Goal: Transaction & Acquisition: Obtain resource

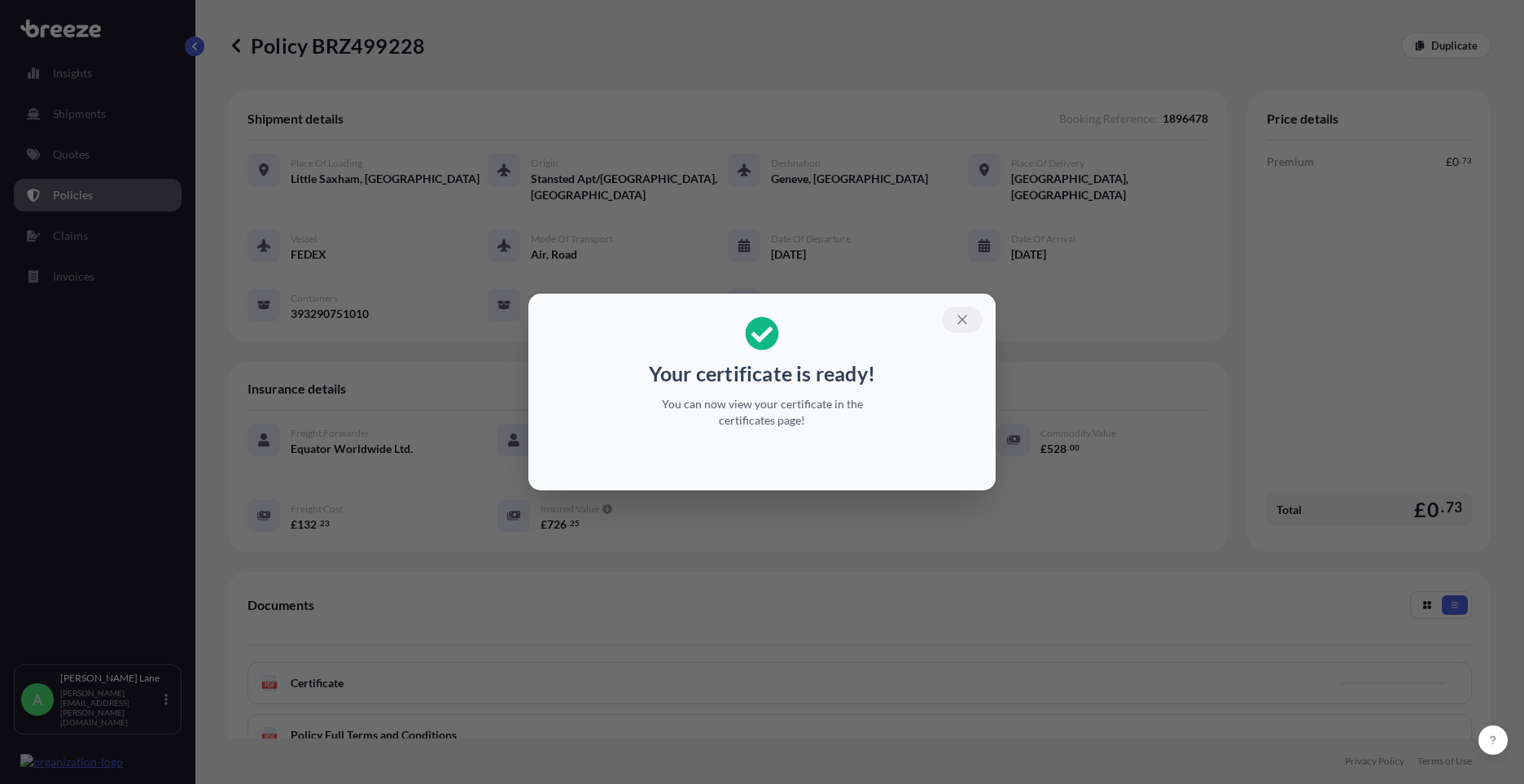
click at [966, 315] on icon "button" at bounding box center [962, 320] width 15 height 15
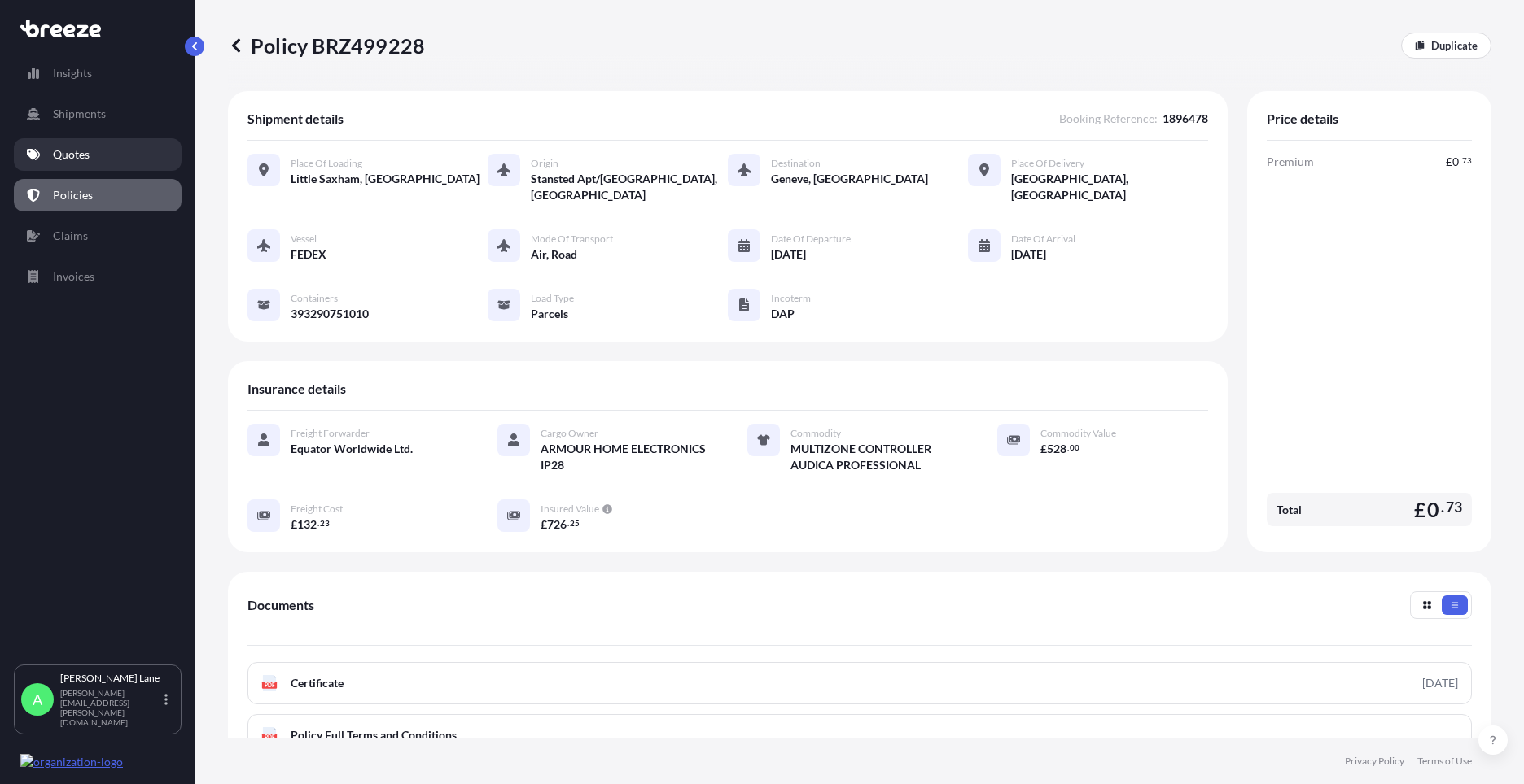
click at [89, 157] on link "Quotes" at bounding box center [97, 155] width 168 height 33
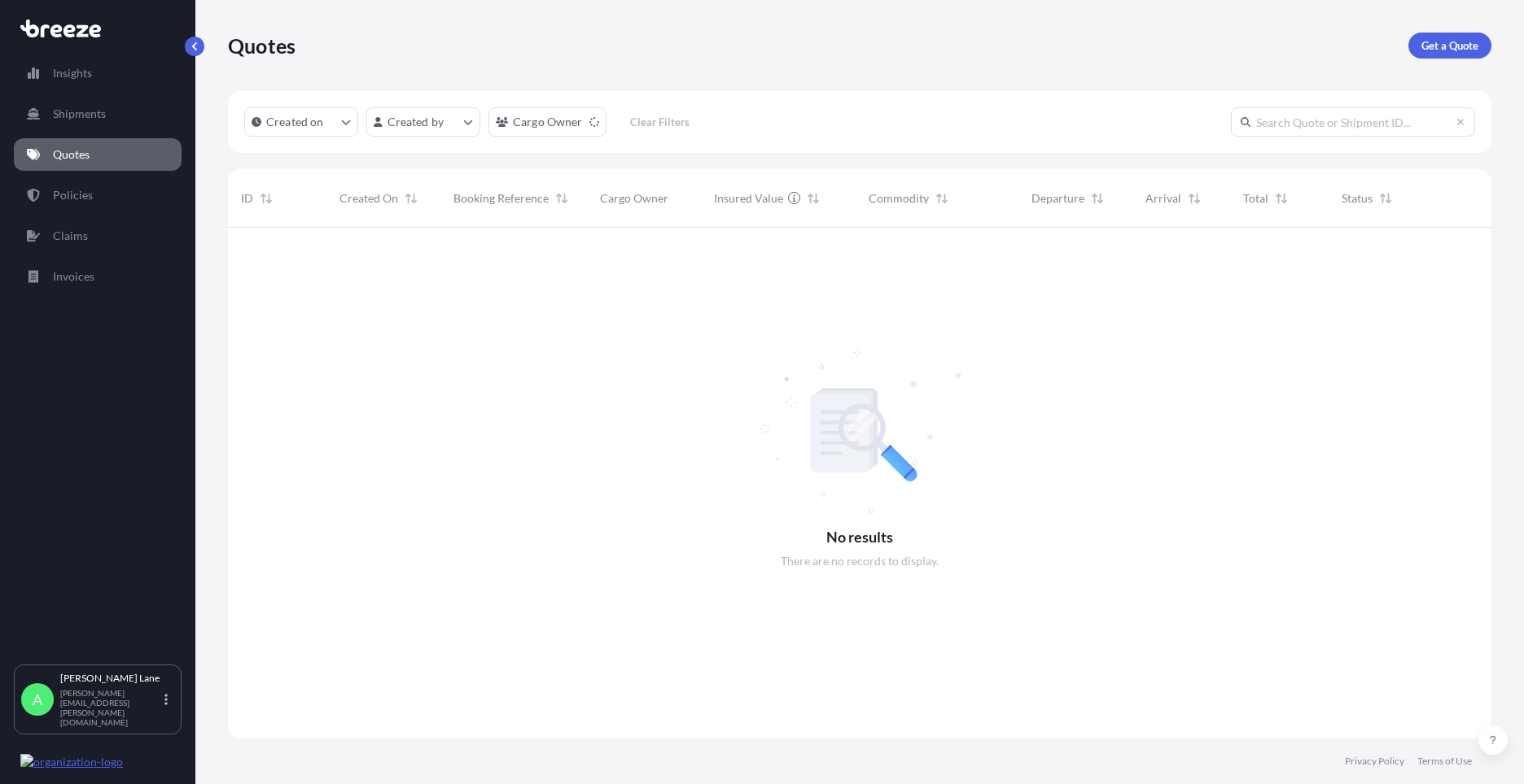
scroll to position [558, 1252]
click at [1428, 42] on p "Get a Quote" at bounding box center [1450, 46] width 57 height 16
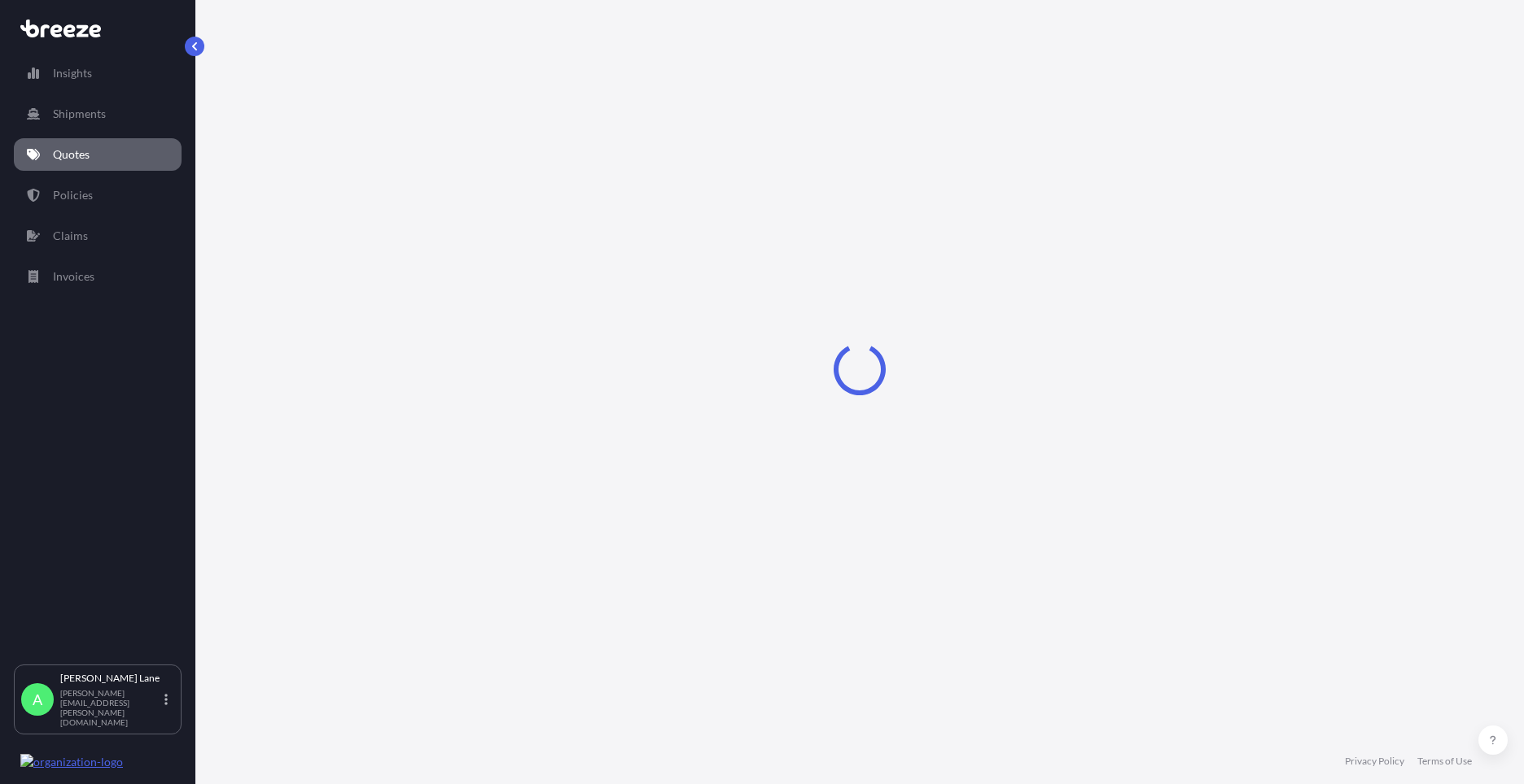
select select "Road"
select select "1"
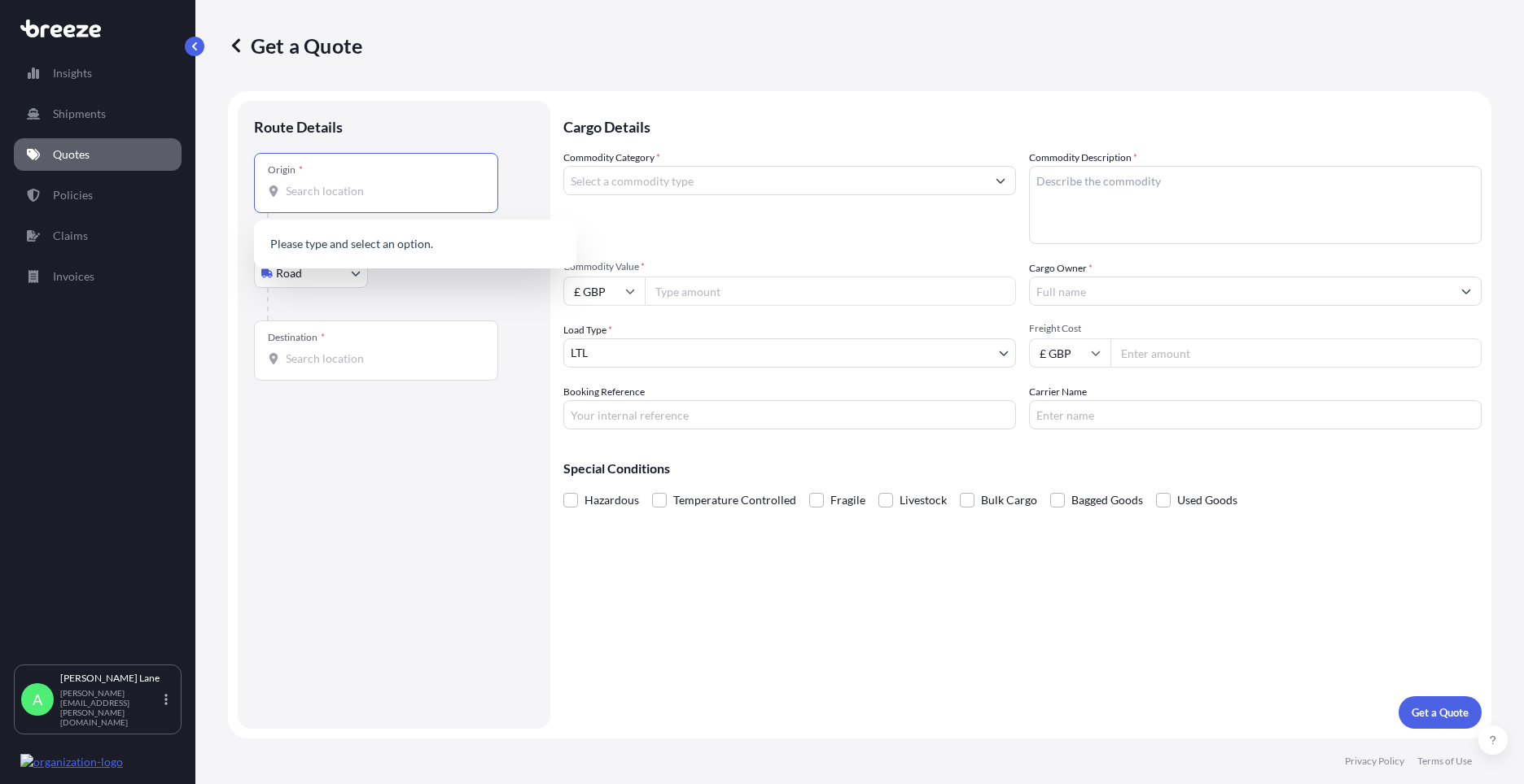
click at [418, 195] on input "Origin *" at bounding box center [381, 191] width 192 height 16
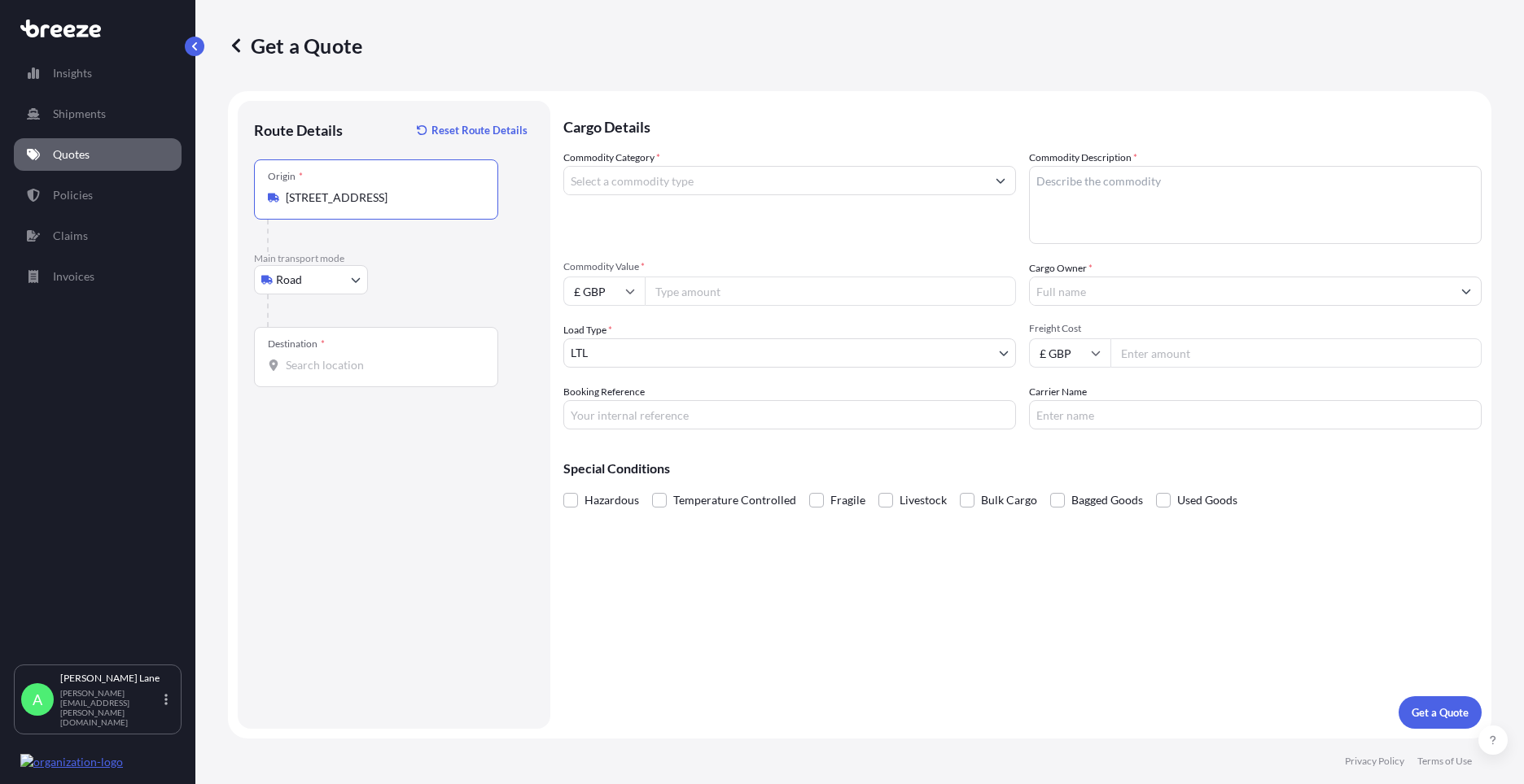
type input "[STREET_ADDRESS]"
click at [367, 371] on input "Destination *" at bounding box center [381, 365] width 192 height 16
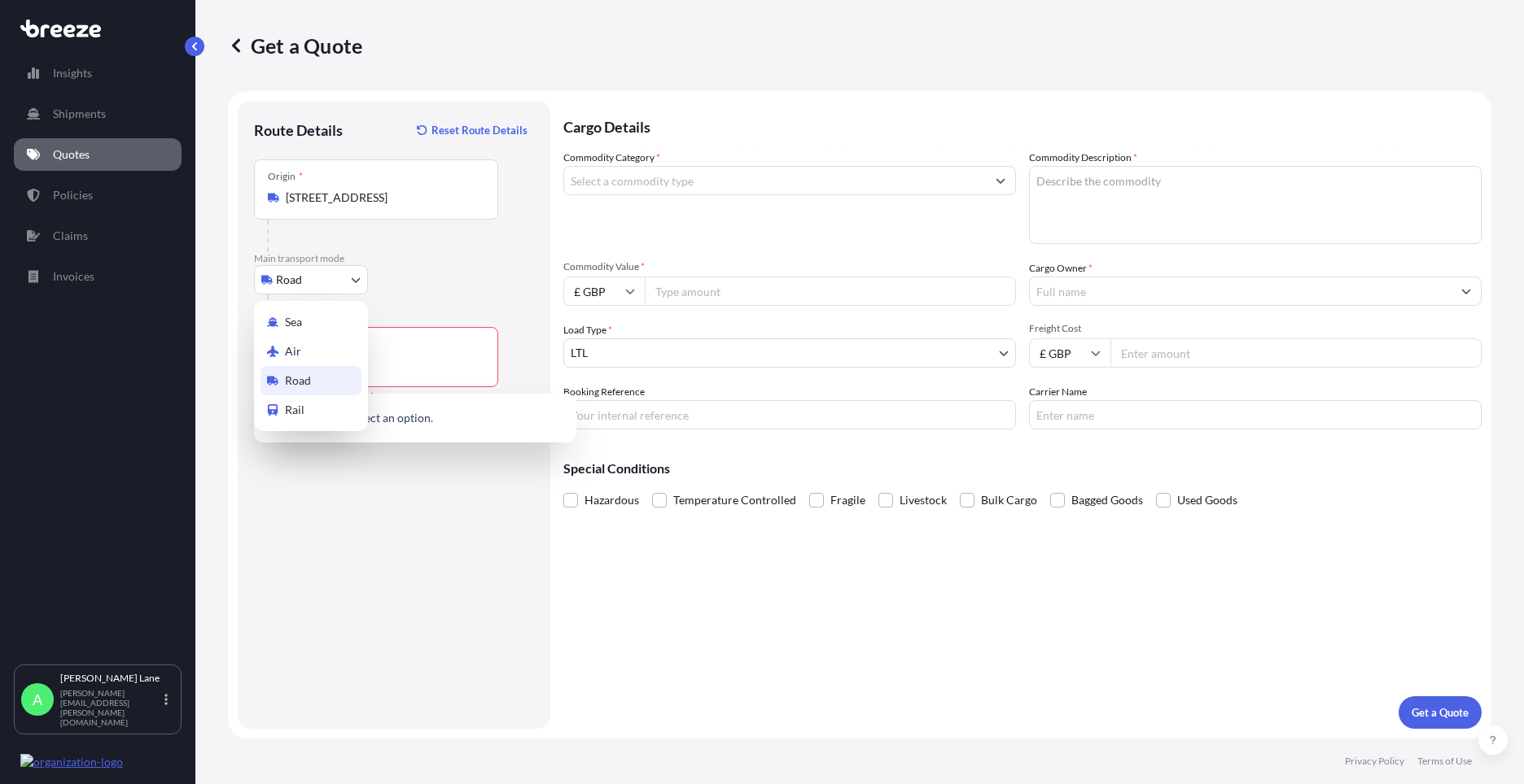
click at [332, 280] on body "0 options available. 0 options available. Insights Shipments Quotes Policies Cl…" at bounding box center [762, 392] width 1524 height 784
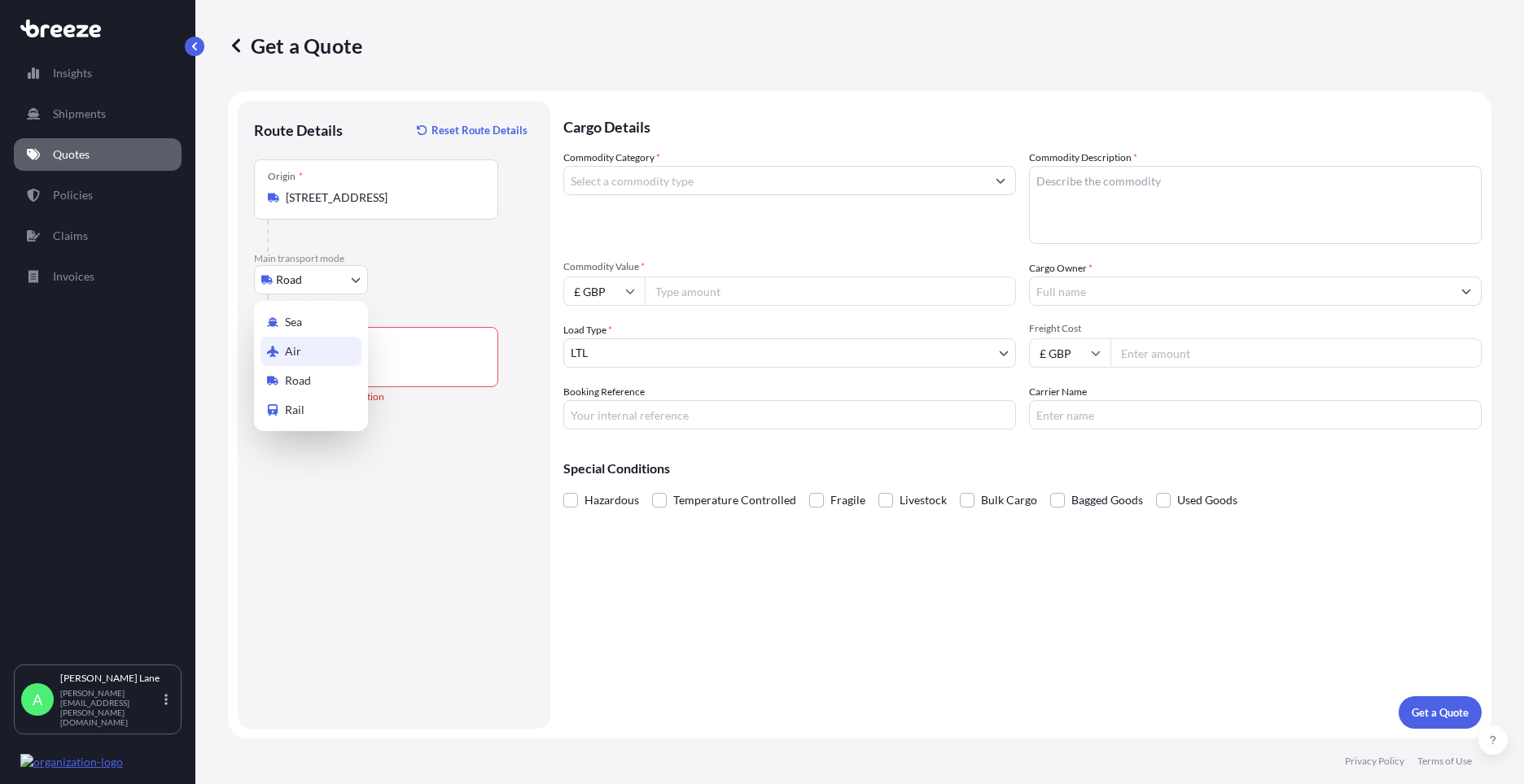
click at [314, 340] on div "Air" at bounding box center [310, 352] width 101 height 29
select select "Air"
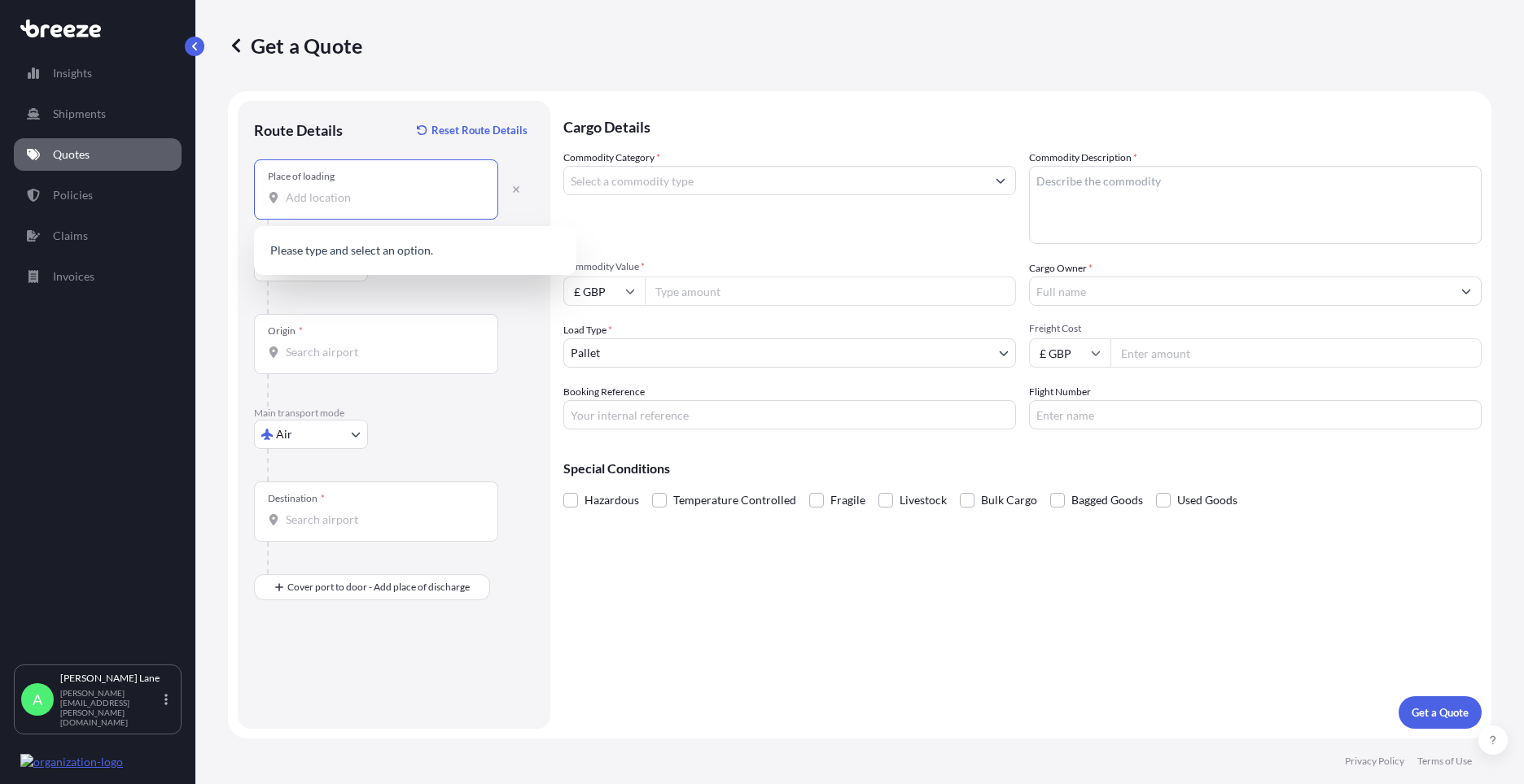
click at [373, 190] on input "Place of loading" at bounding box center [381, 198] width 192 height 16
type input "[STREET_ADDRESS]"
click at [363, 341] on div "Origin *" at bounding box center [376, 344] width 245 height 60
click at [363, 344] on input "Origin *" at bounding box center [381, 352] width 192 height 16
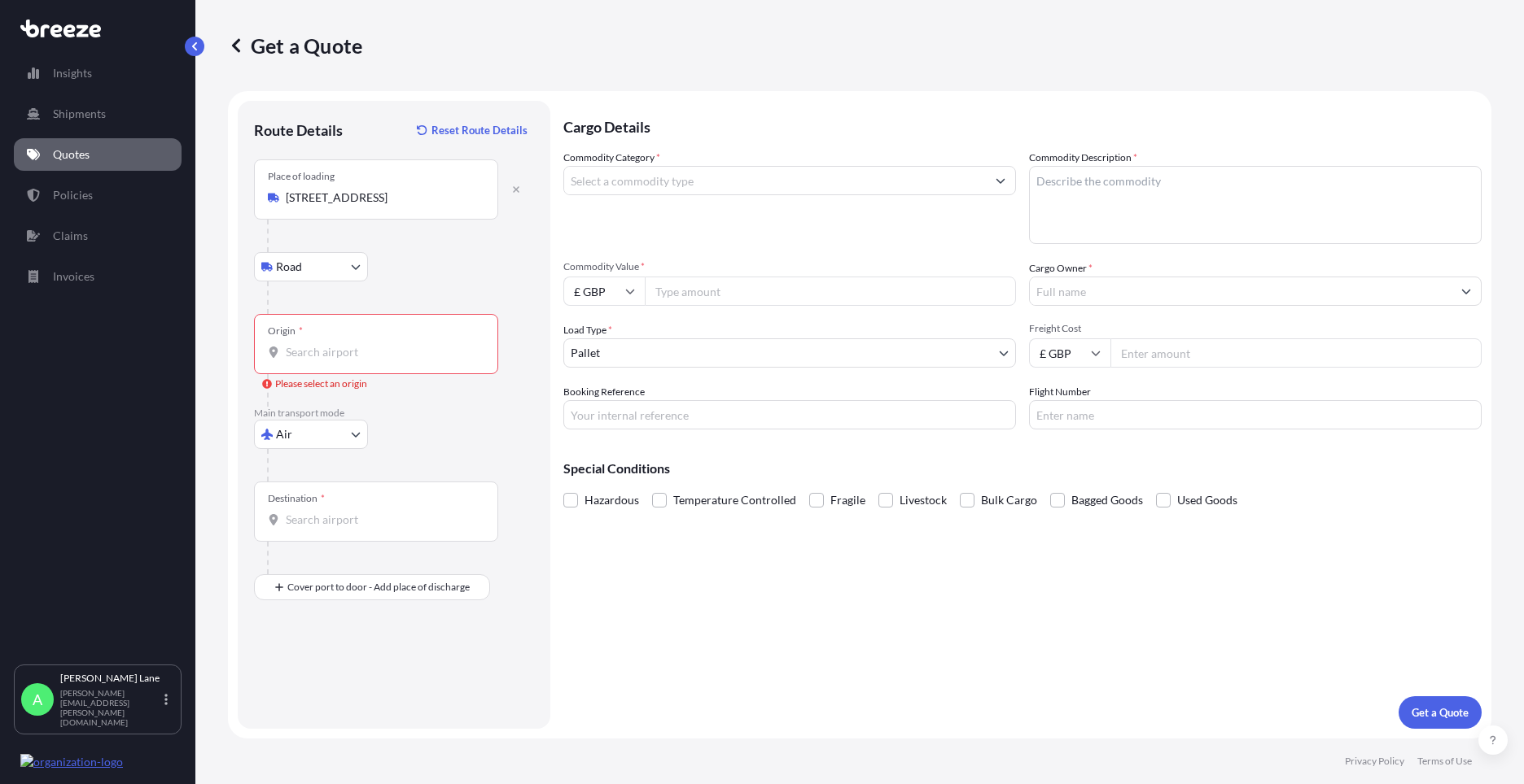
drag, startPoint x: 363, startPoint y: 341, endPoint x: 326, endPoint y: 359, distance: 41.1
click at [326, 360] on input "Origin * Please select an origin" at bounding box center [381, 352] width 192 height 16
type input "GBLHR - Heathrow Apt/[GEOGRAPHIC_DATA], [GEOGRAPHIC_DATA]"
click at [358, 513] on input "Destination *" at bounding box center [381, 520] width 192 height 16
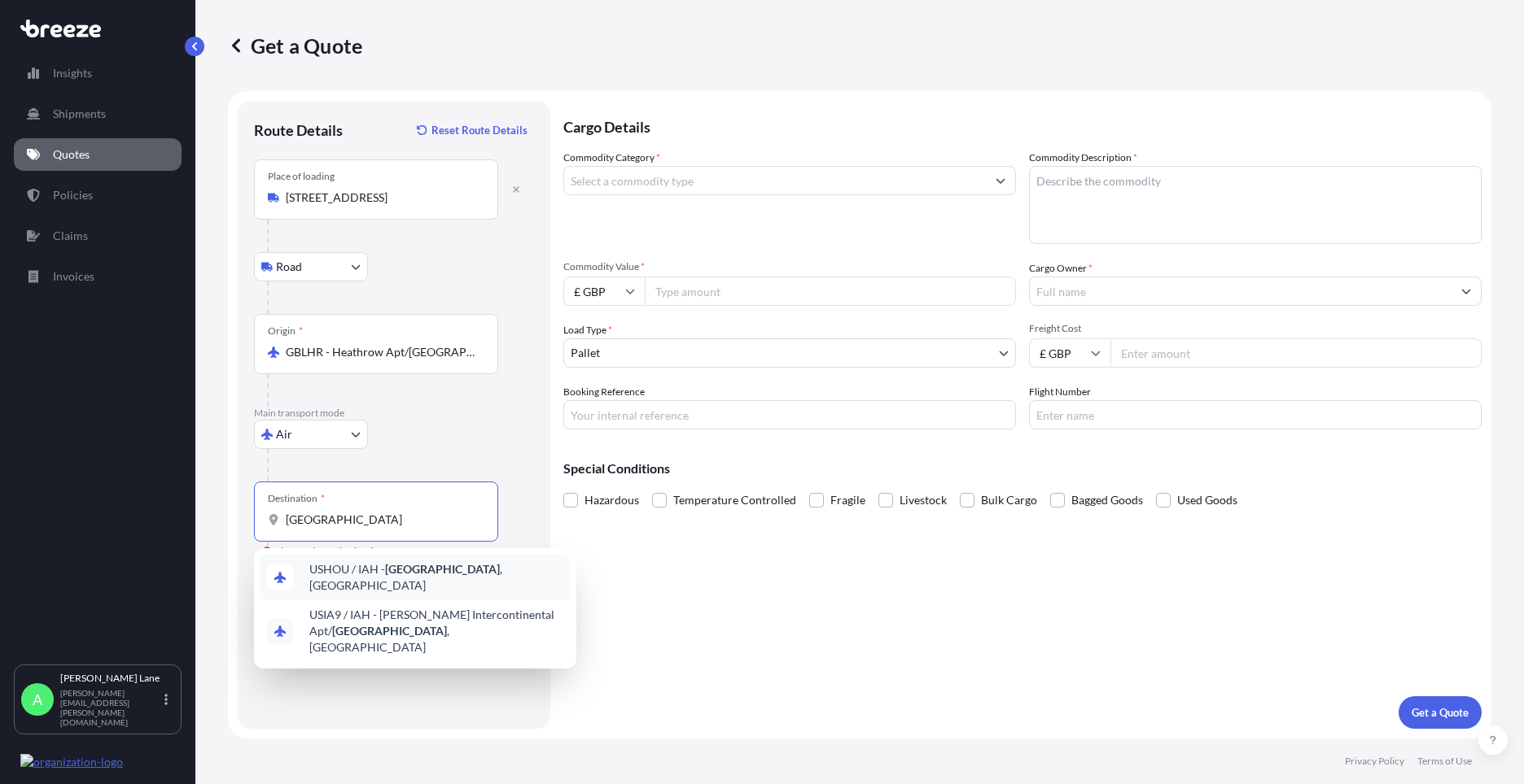
click at [373, 571] on span "USHOU / IAH - [GEOGRAPHIC_DATA] , [GEOGRAPHIC_DATA]" at bounding box center [436, 578] width 254 height 33
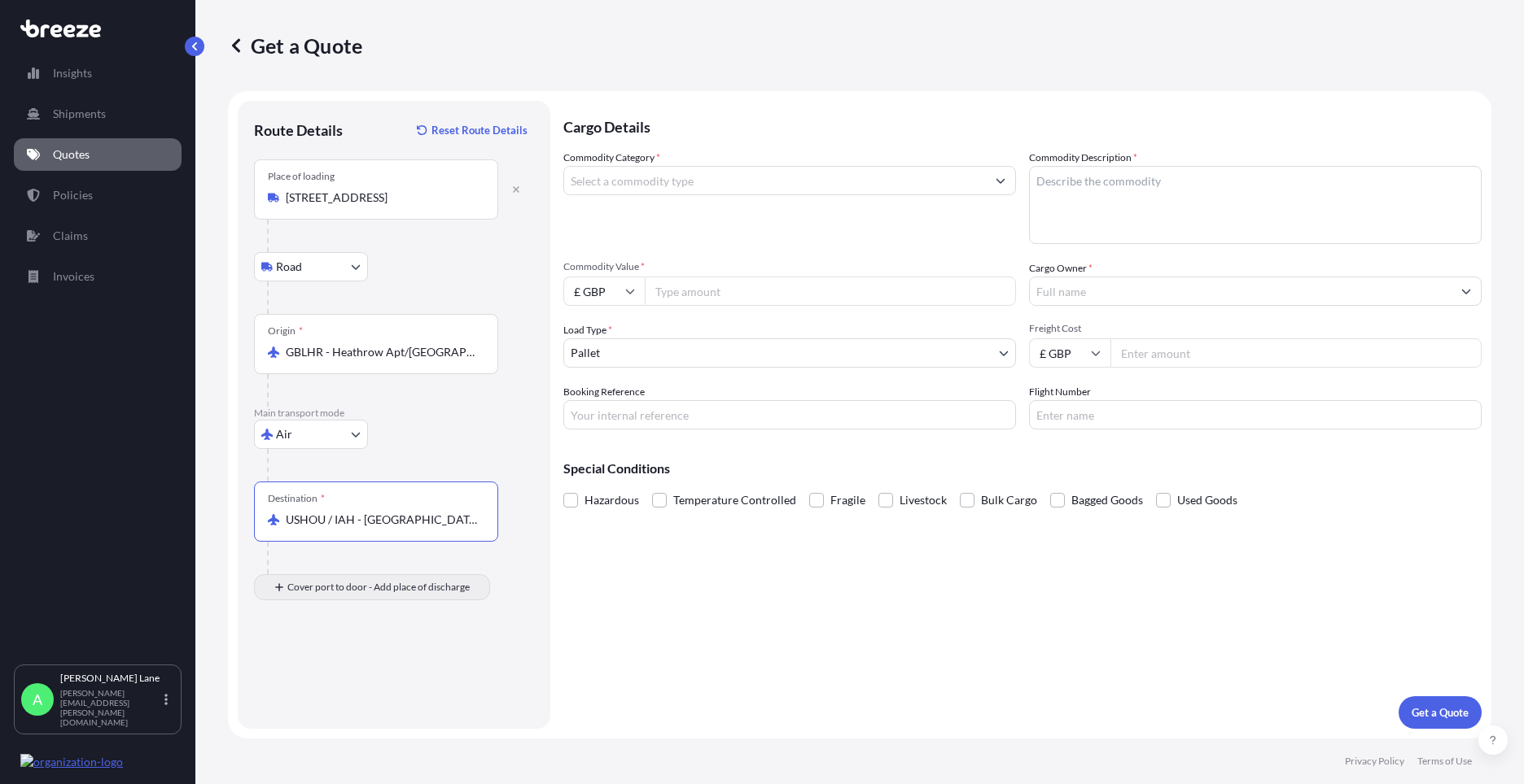
type input "USHOU / IAH - [GEOGRAPHIC_DATA], [GEOGRAPHIC_DATA]"
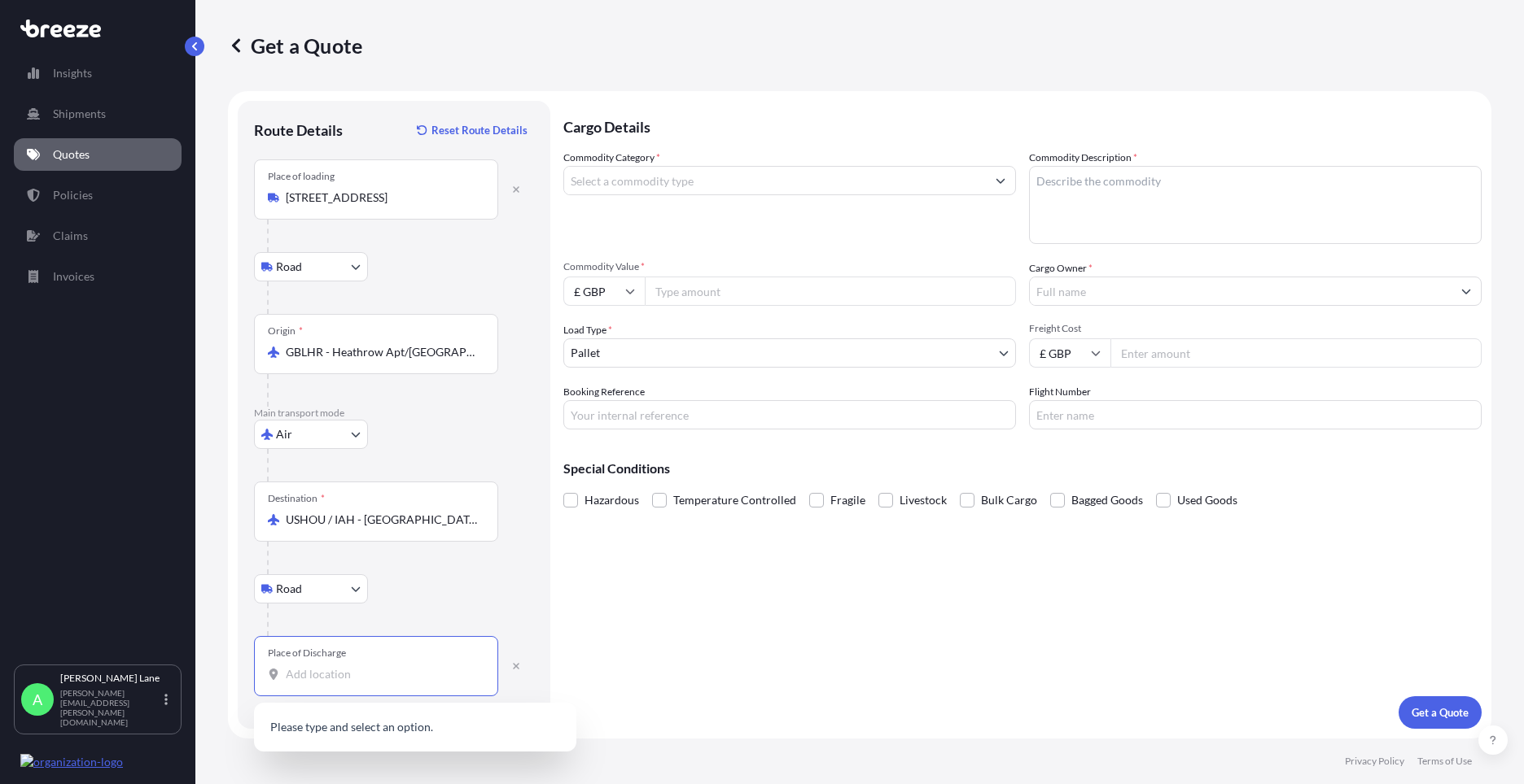
paste input "77449"
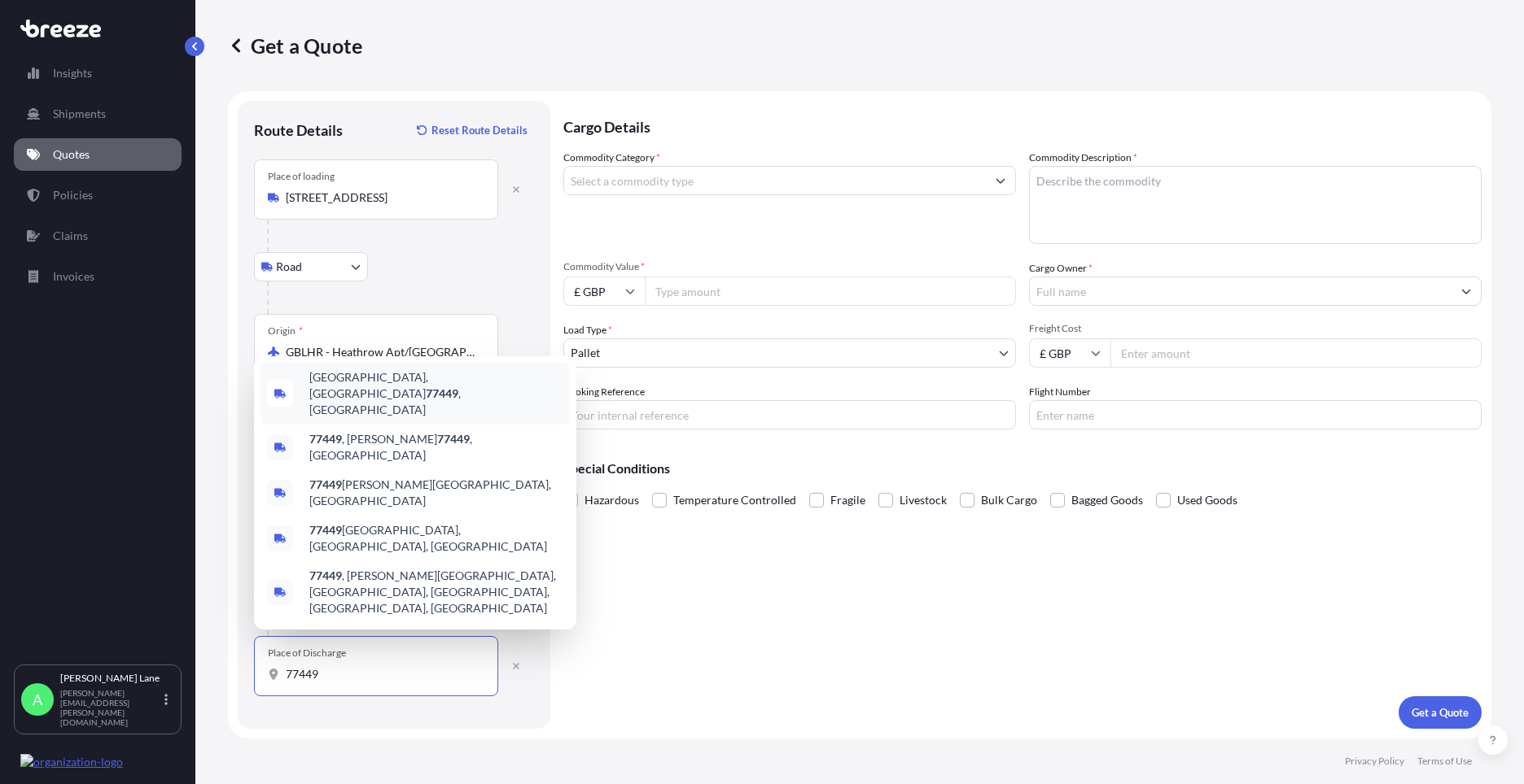
click at [402, 419] on span "[GEOGRAPHIC_DATA] , [GEOGRAPHIC_DATA]" at bounding box center [436, 394] width 254 height 49
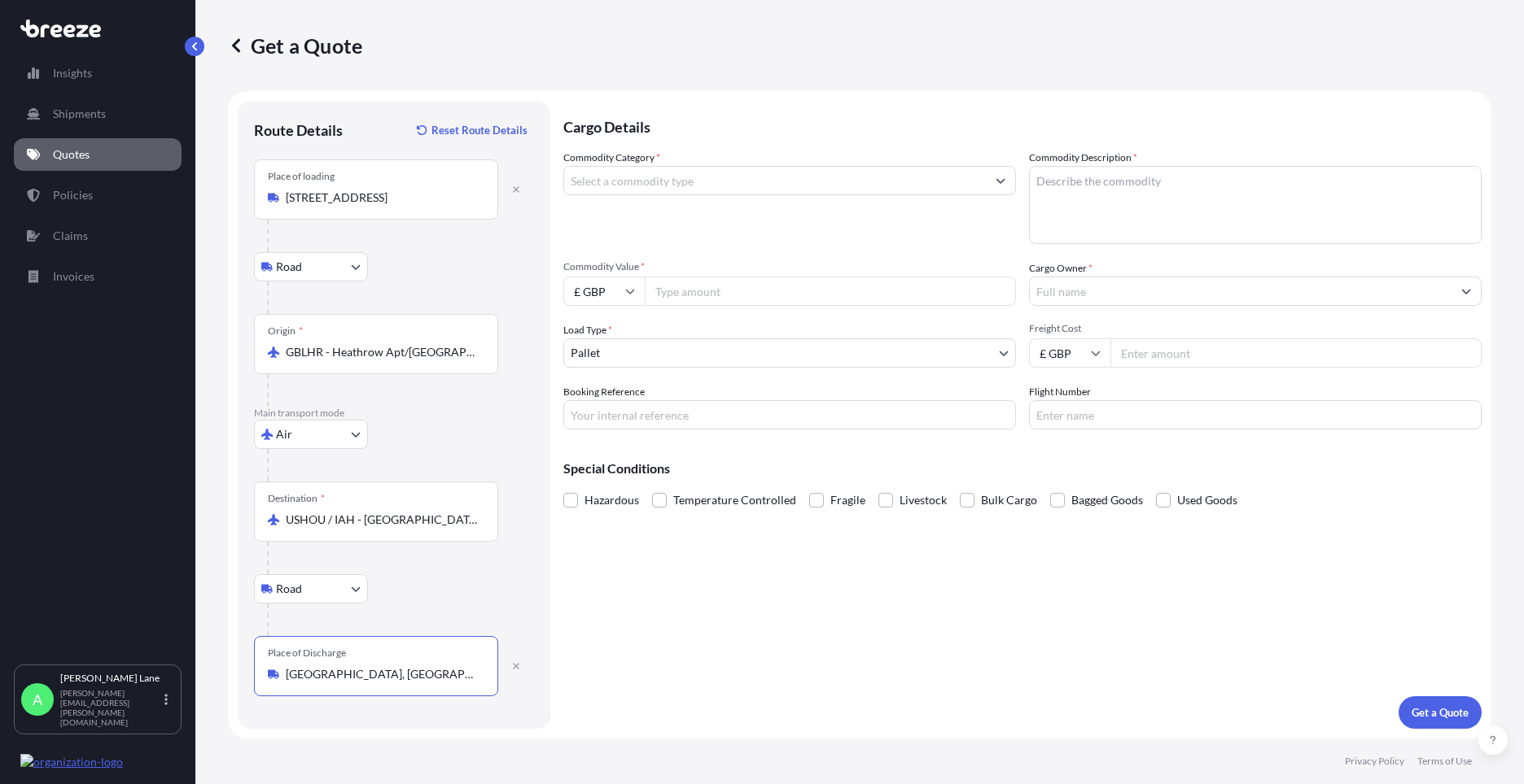
type input "[GEOGRAPHIC_DATA], [GEOGRAPHIC_DATA]"
click at [709, 186] on input "Commodity Category *" at bounding box center [775, 181] width 422 height 29
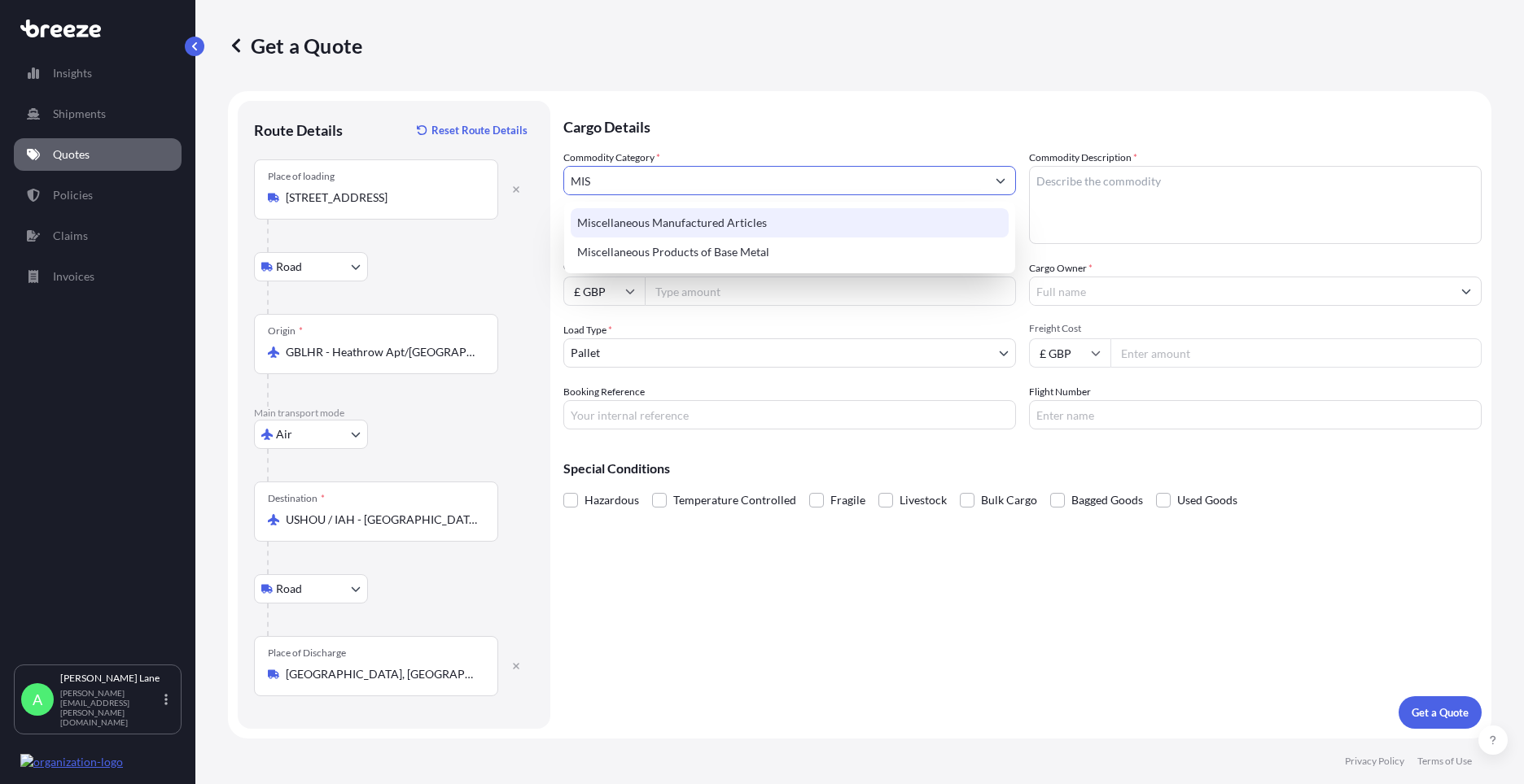
click at [689, 215] on div "Miscellaneous Manufactured Articles" at bounding box center [789, 223] width 438 height 29
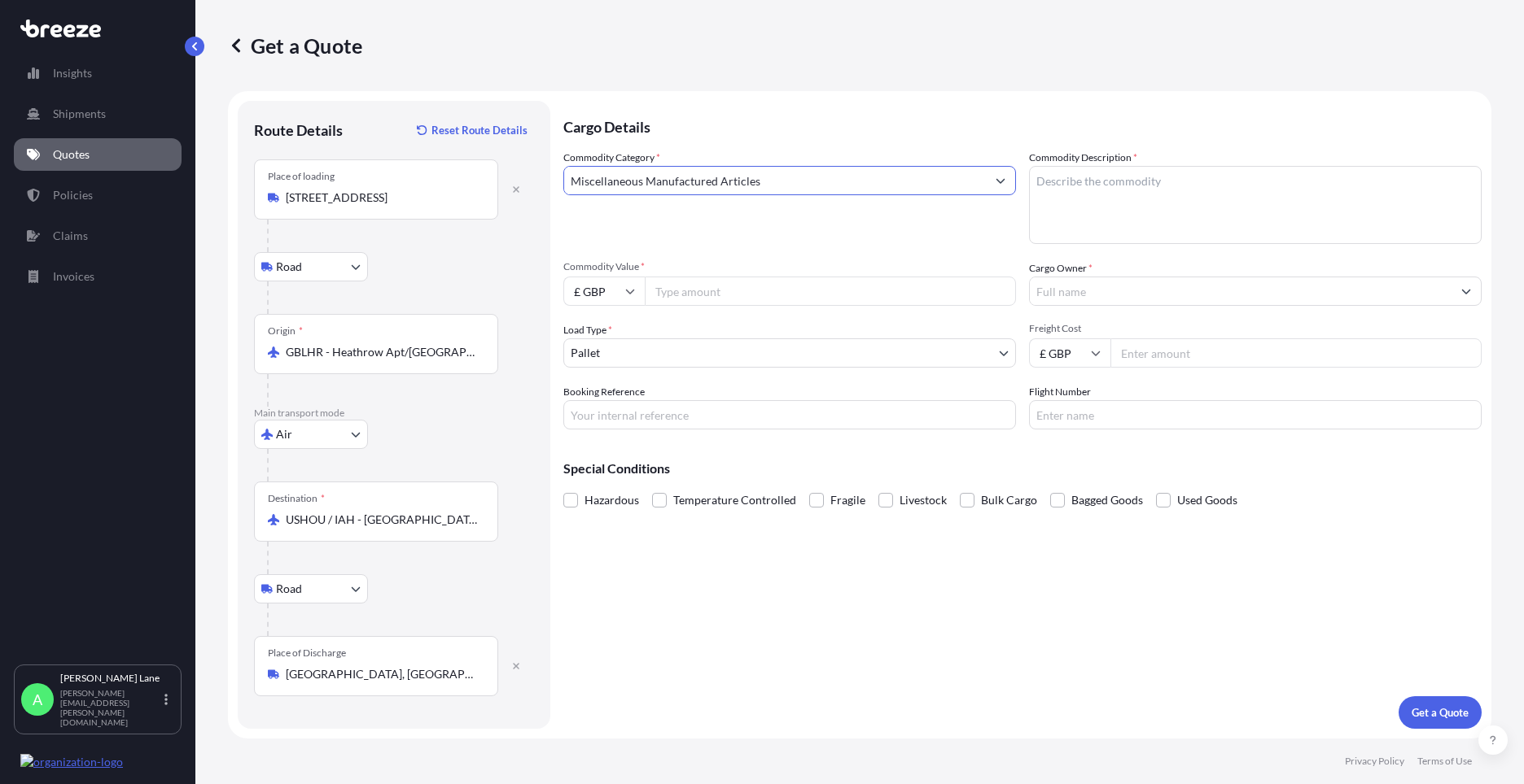
type input "Miscellaneous Manufactured Articles"
click at [697, 277] on input "Commodity Value *" at bounding box center [830, 291] width 371 height 29
type input "1"
type input "483.62"
click at [614, 358] on body "Insights Shipments Quotes Policies Claims Invoices A [PERSON_NAME] [PERSON_NAME…" at bounding box center [762, 392] width 1524 height 784
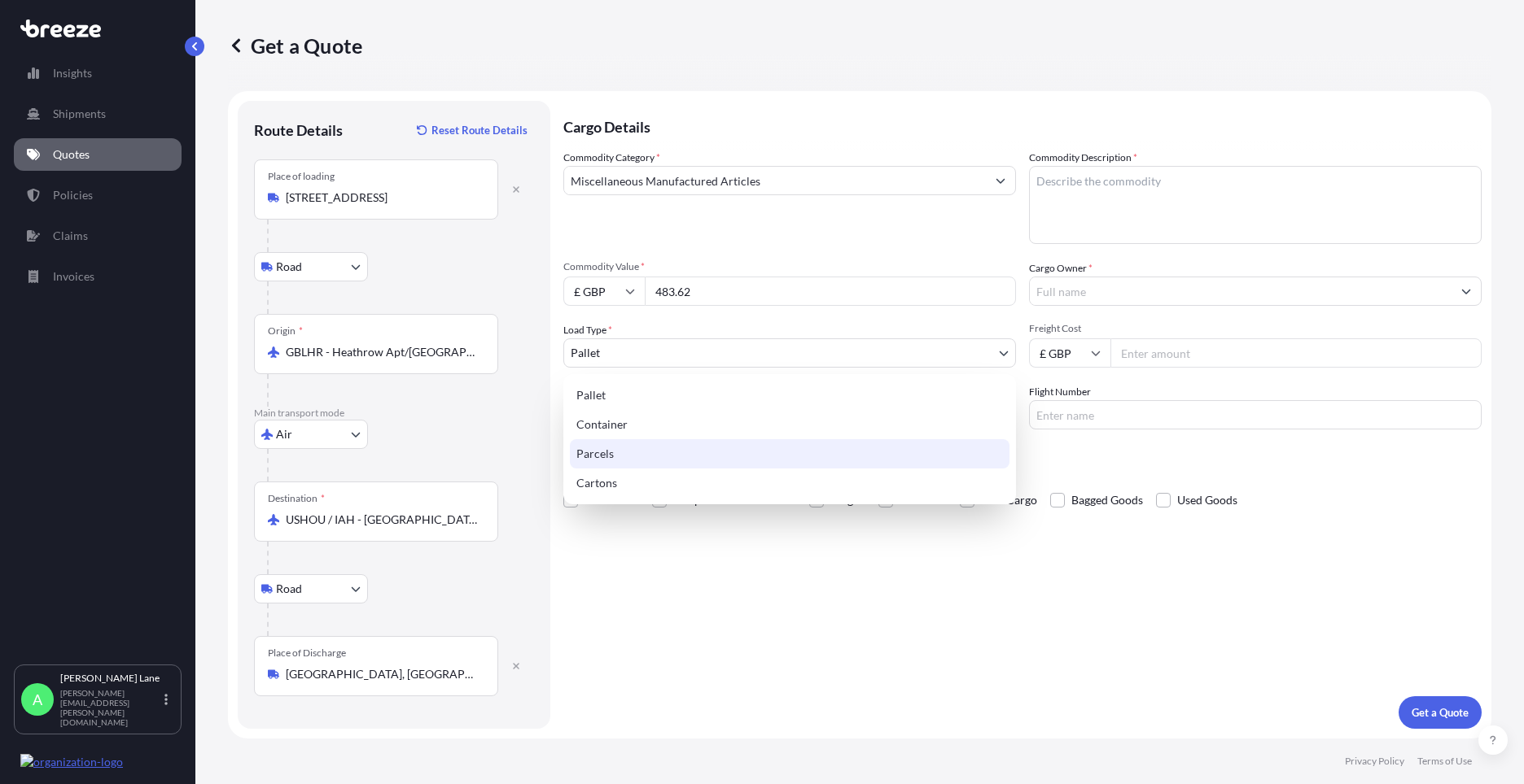
click at [609, 457] on div "Parcels" at bounding box center [789, 454] width 439 height 29
select select "3"
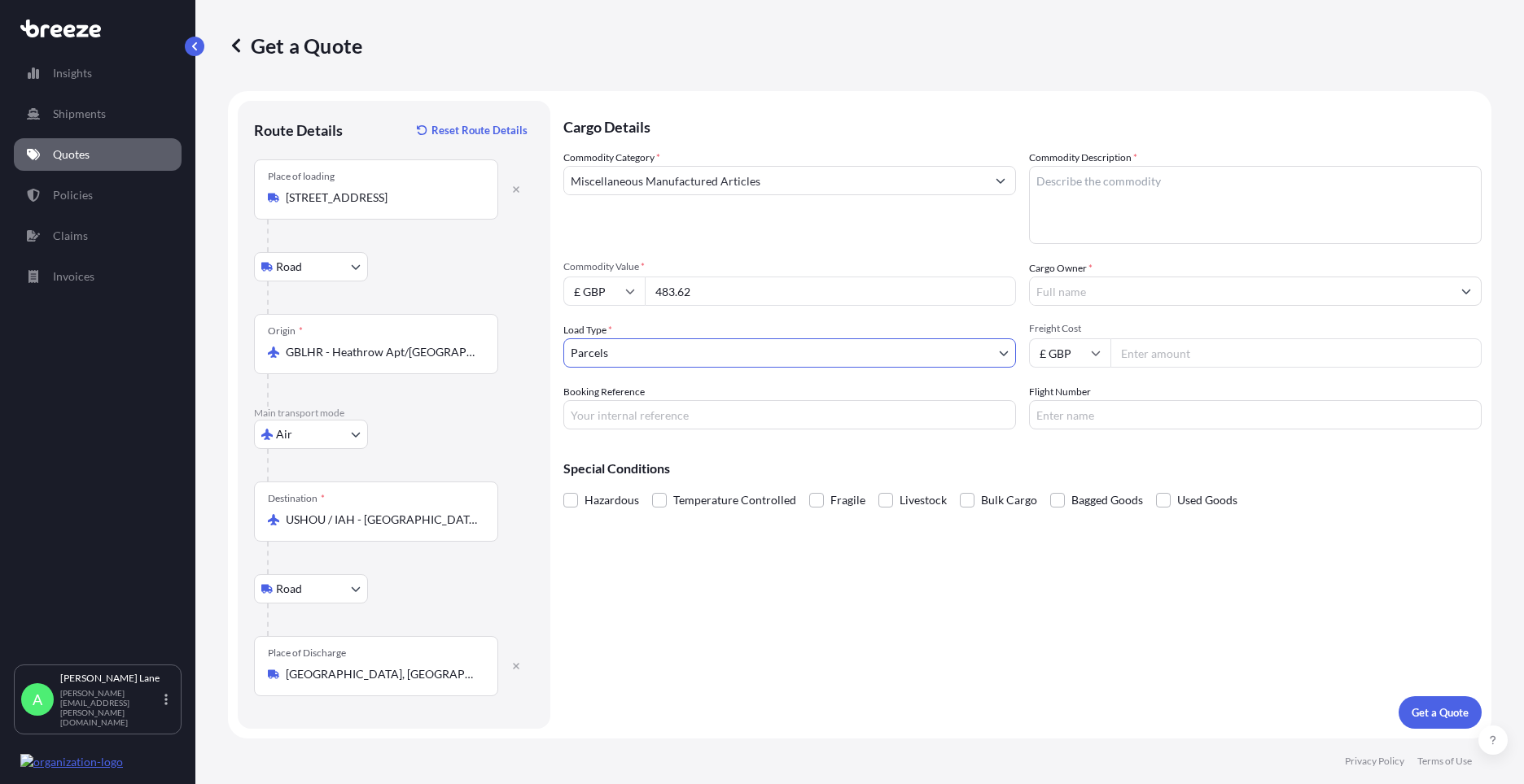
drag, startPoint x: 658, startPoint y: 412, endPoint x: 657, endPoint y: 420, distance: 8.1
click at [658, 412] on input "Booking Reference" at bounding box center [789, 415] width 452 height 29
paste input "1896487"
type input "1896487"
click at [1109, 215] on textarea "Commodity Description *" at bounding box center [1255, 205] width 452 height 78
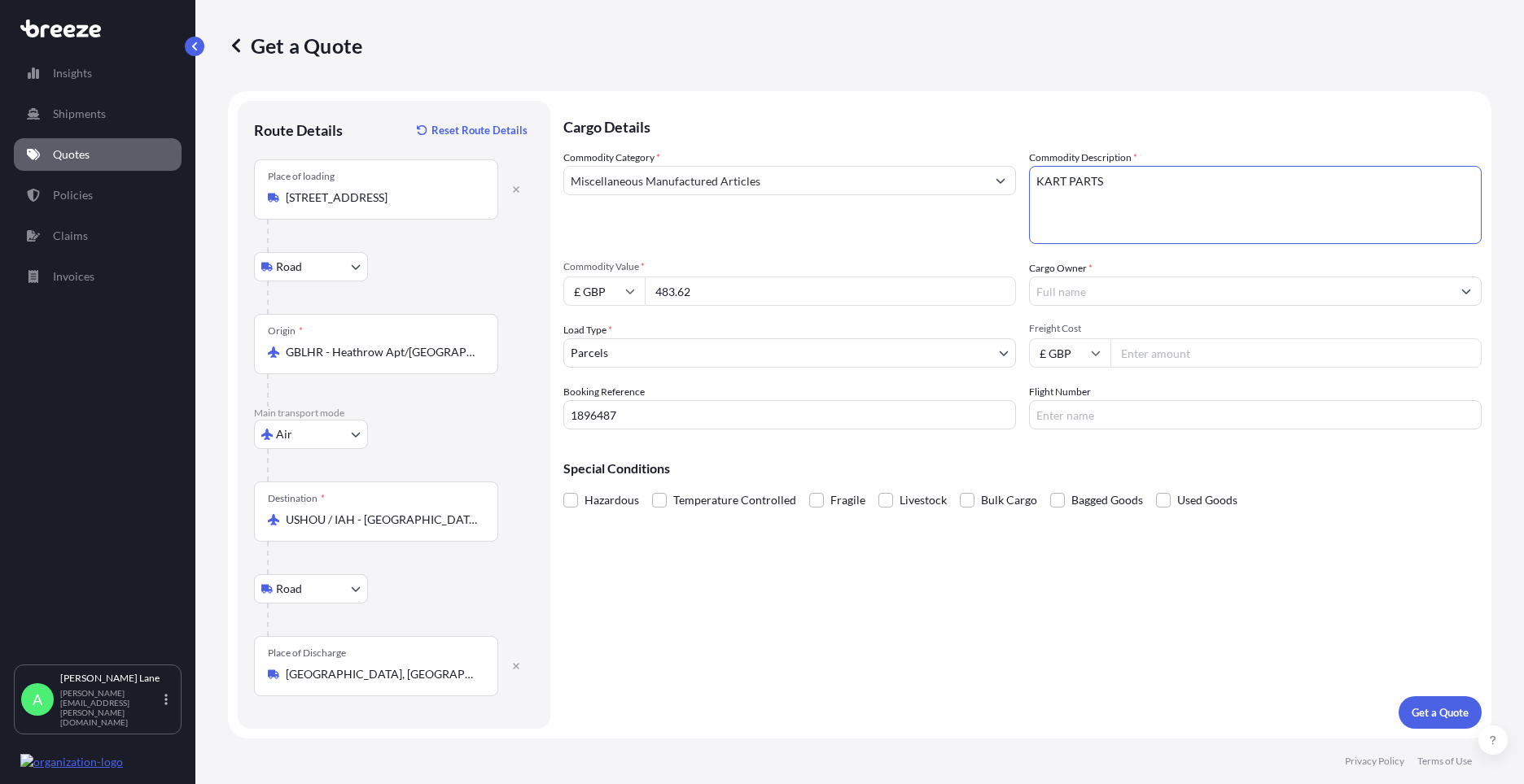
type textarea "KART PARTS"
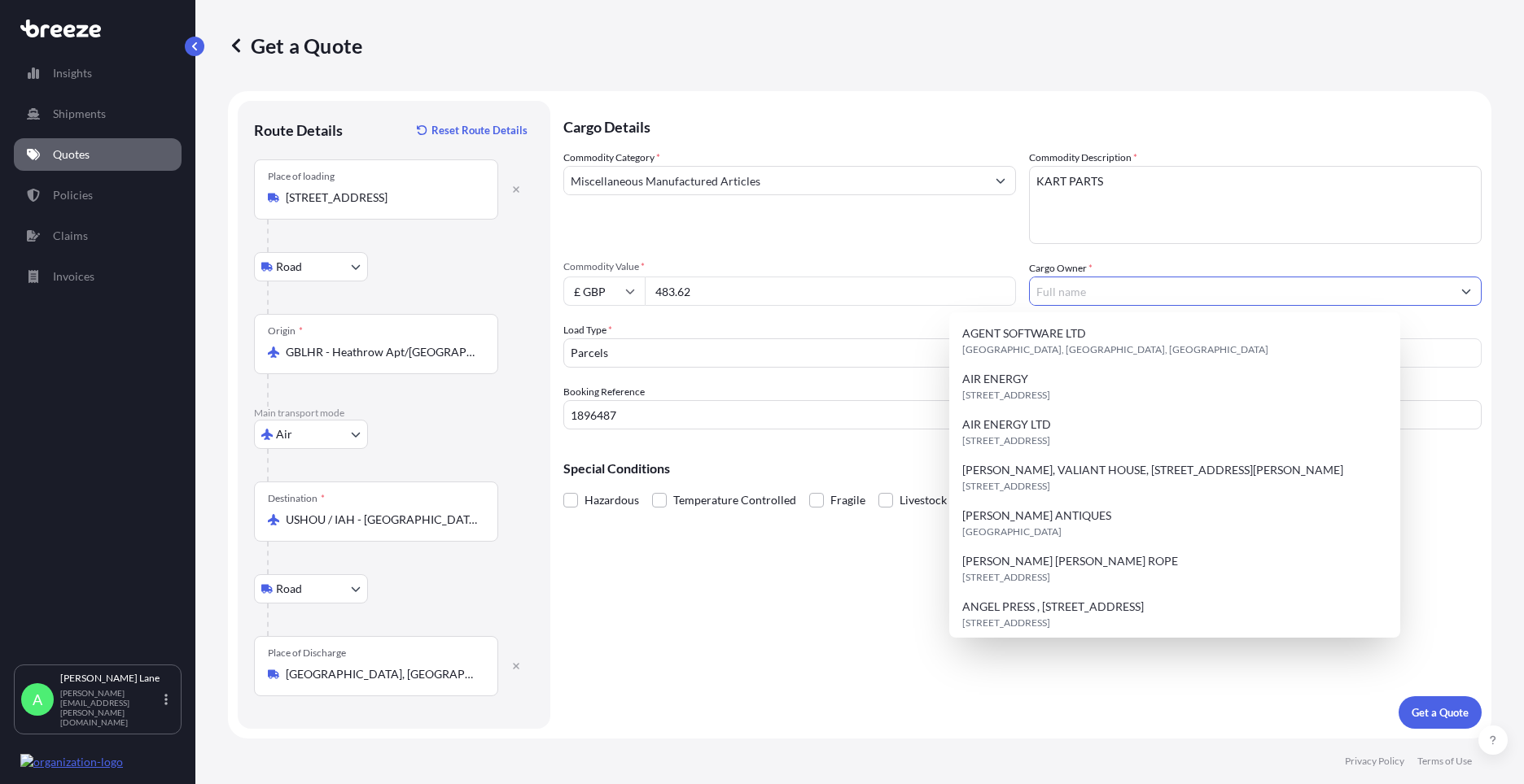
click at [1095, 284] on input "Cargo Owner *" at bounding box center [1241, 291] width 422 height 29
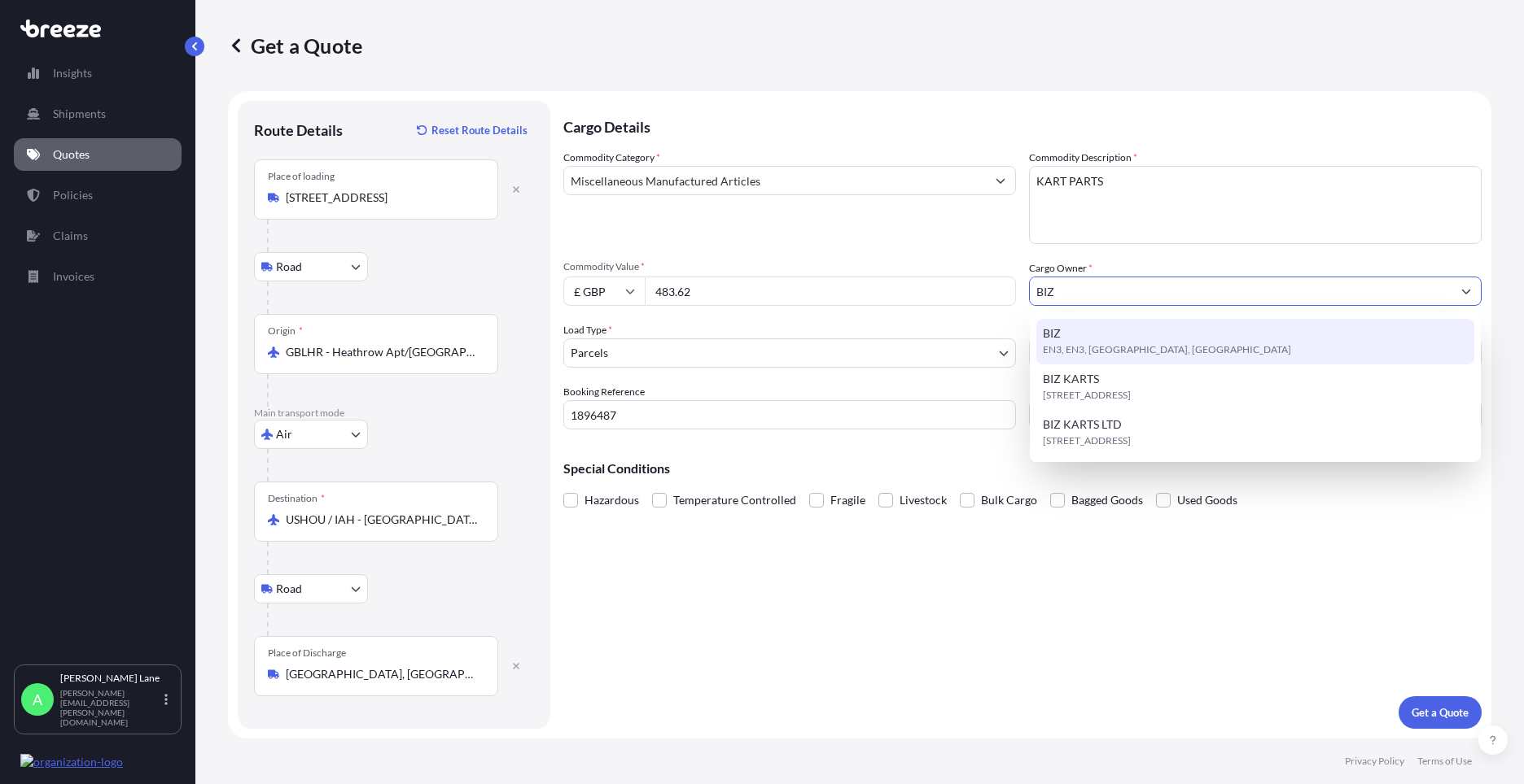
click at [1111, 353] on span "EN3, EN3, [GEOGRAPHIC_DATA], [GEOGRAPHIC_DATA]" at bounding box center [1167, 350] width 249 height 16
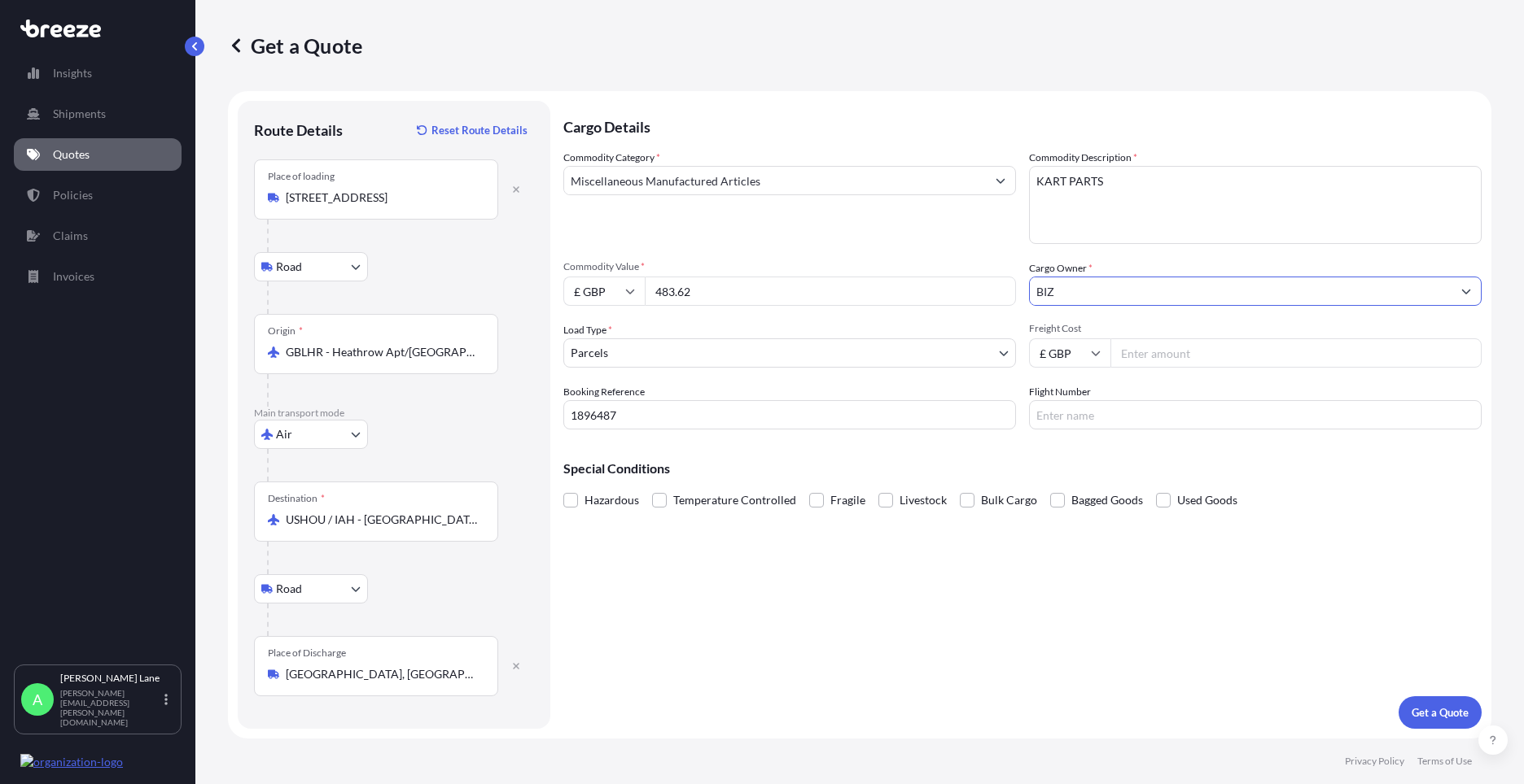
type input "BIZ"
click at [1149, 359] on input "Freight Cost" at bounding box center [1297, 353] width 371 height 29
type input "269.47"
click at [1059, 408] on input "Flight Number" at bounding box center [1255, 415] width 452 height 29
type input "F"
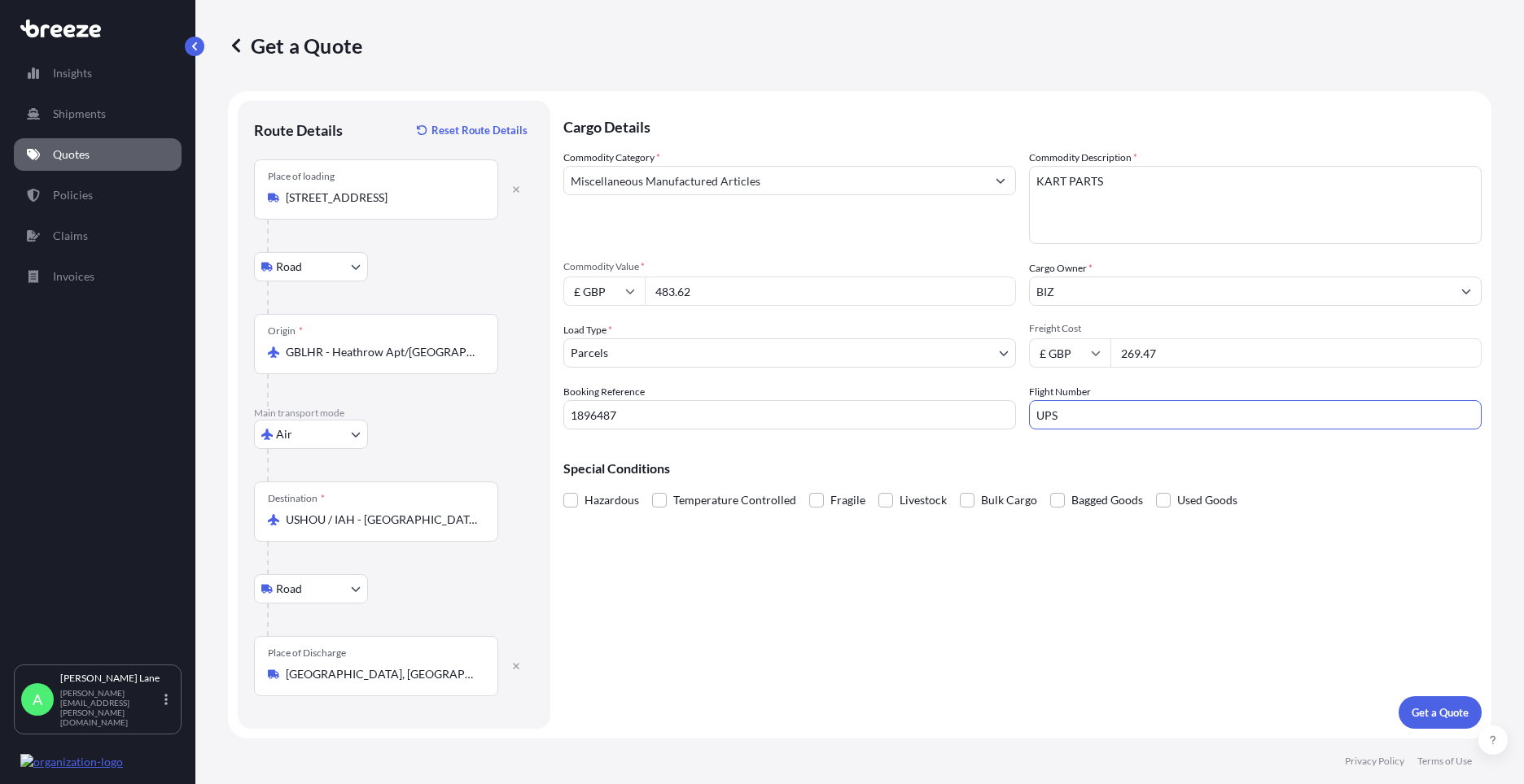
type input "UPS"
click at [1027, 586] on div "Cargo Details Commodity Category * Miscellaneous Manufactured Articles Commodit…" at bounding box center [1023, 414] width 919 height 628
click at [1427, 714] on p "Get a Quote" at bounding box center [1441, 713] width 57 height 16
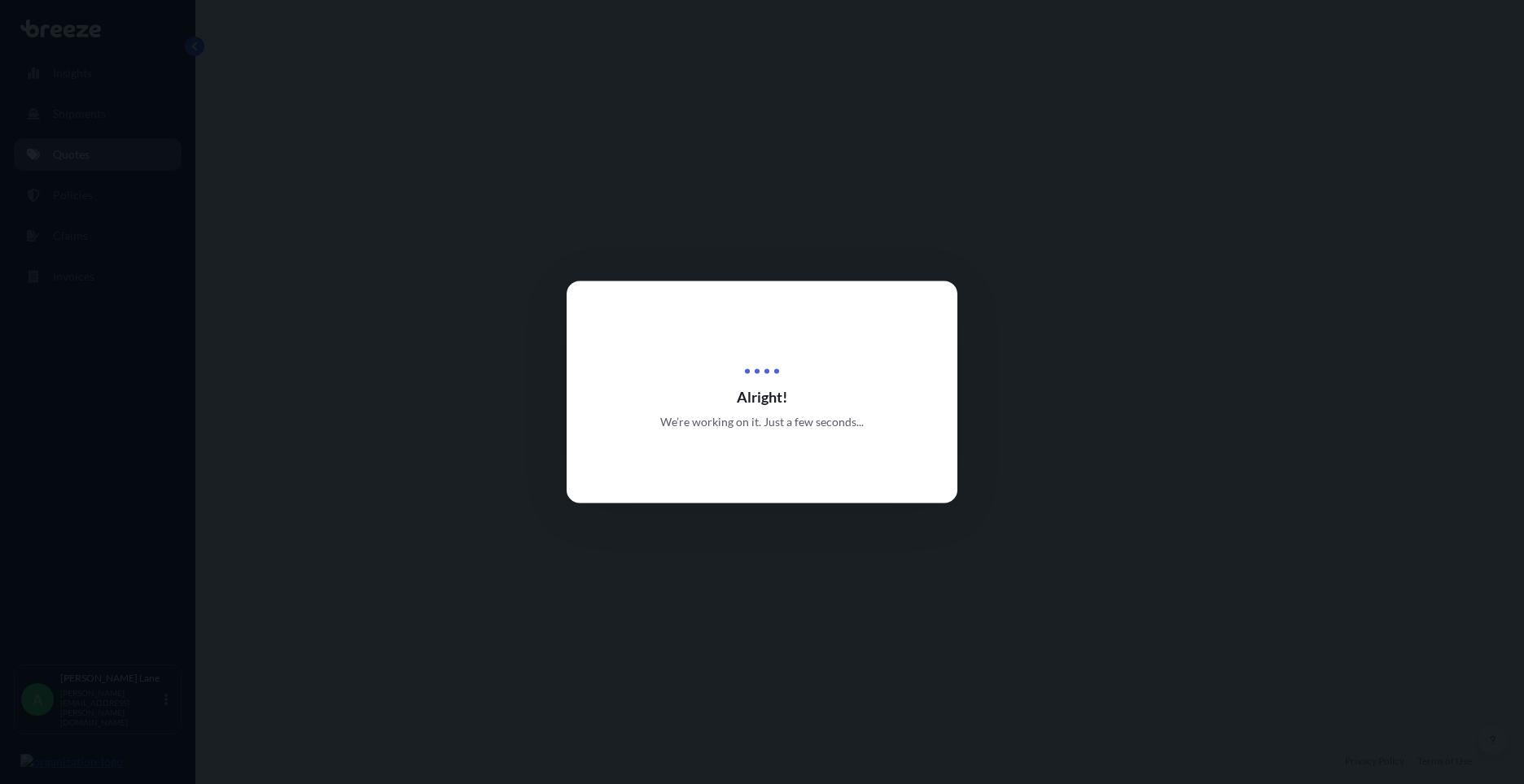
select select "Road"
select select "Air"
select select "Road"
select select "3"
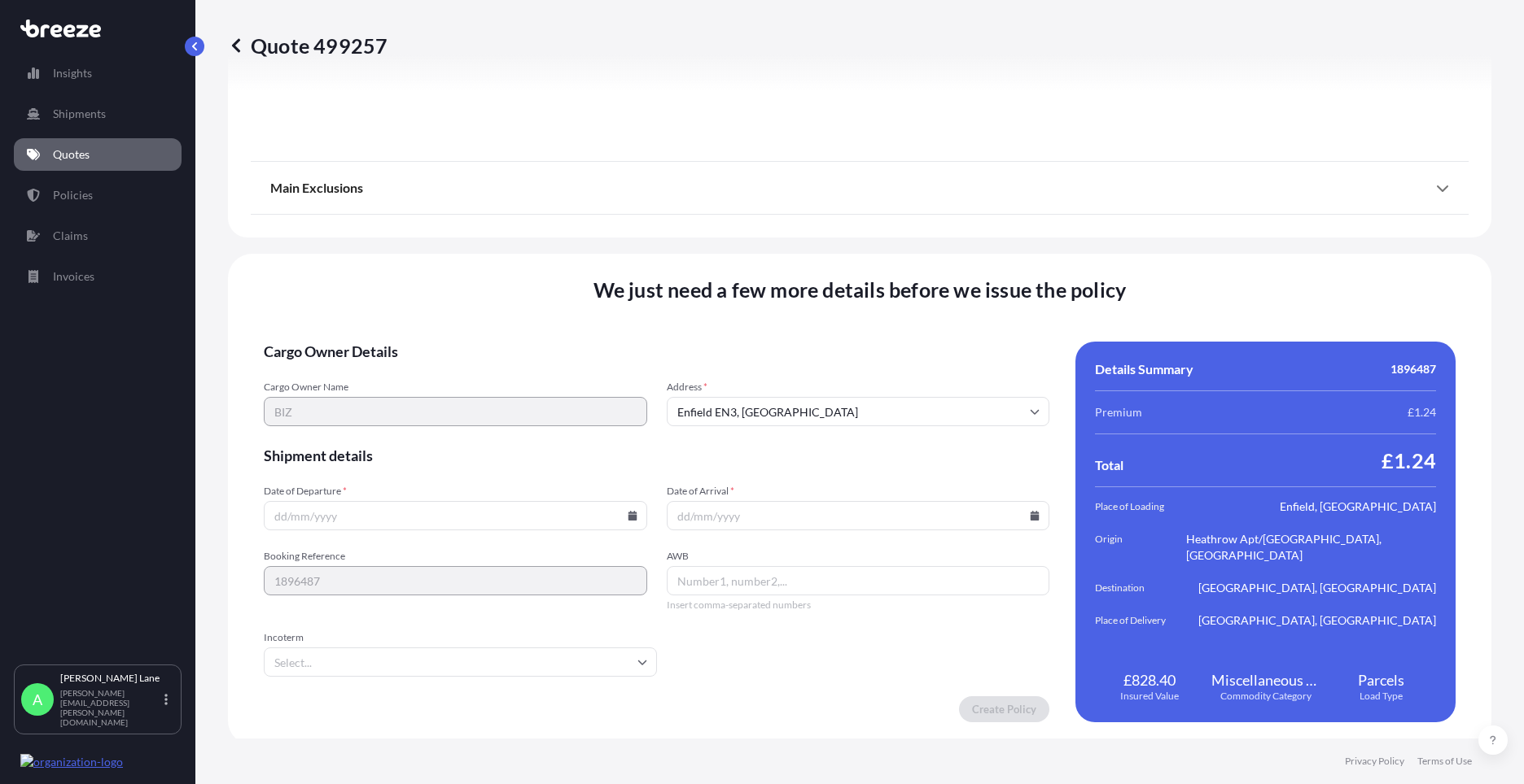
scroll to position [2121, 0]
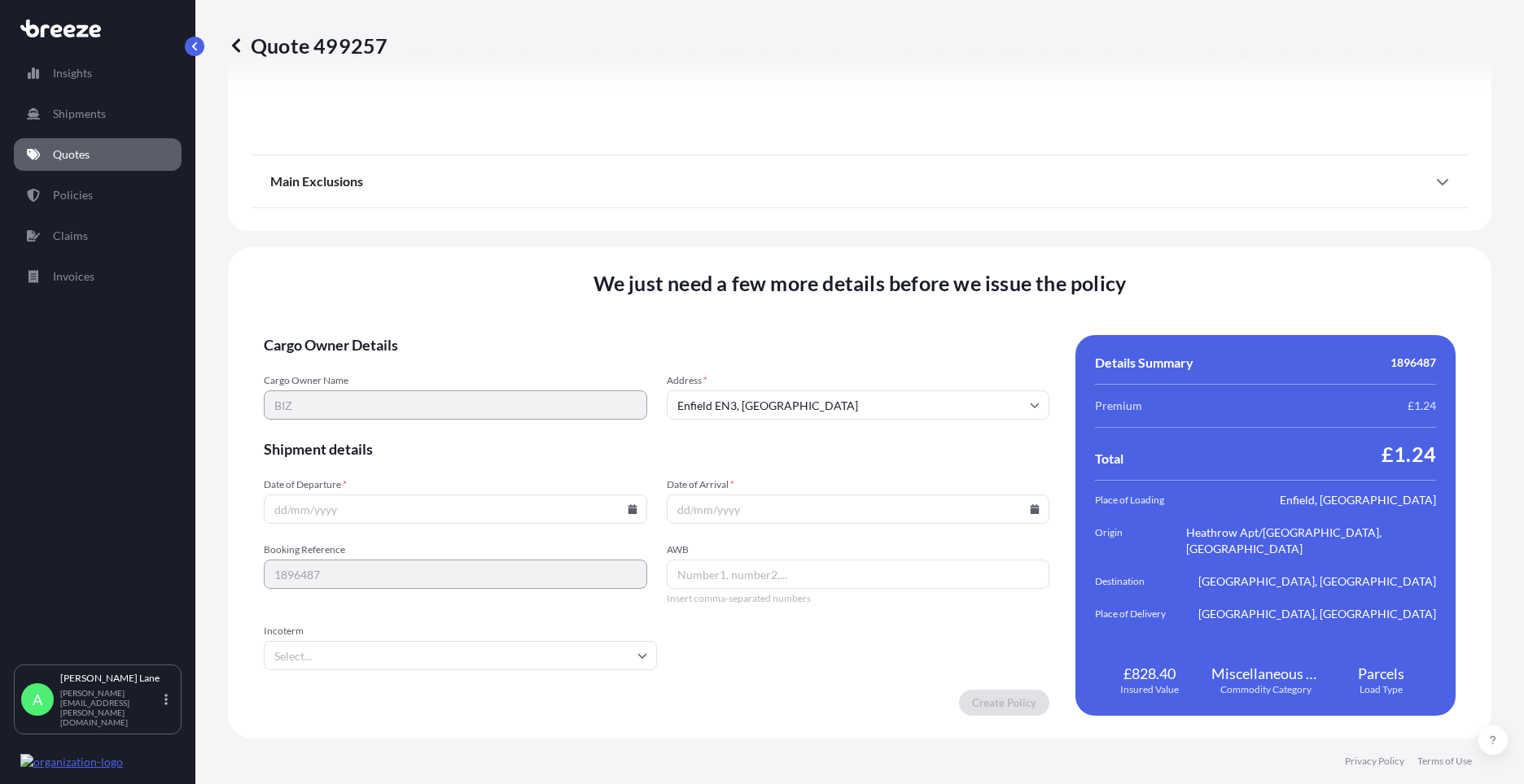
click at [541, 513] on input "Date of Departure *" at bounding box center [455, 509] width 384 height 29
click at [627, 507] on icon at bounding box center [632, 509] width 9 height 10
click at [417, 363] on button "17" at bounding box center [416, 365] width 26 height 26
type input "[DATE]"
click at [330, 658] on input "Incoterm" at bounding box center [460, 656] width 393 height 29
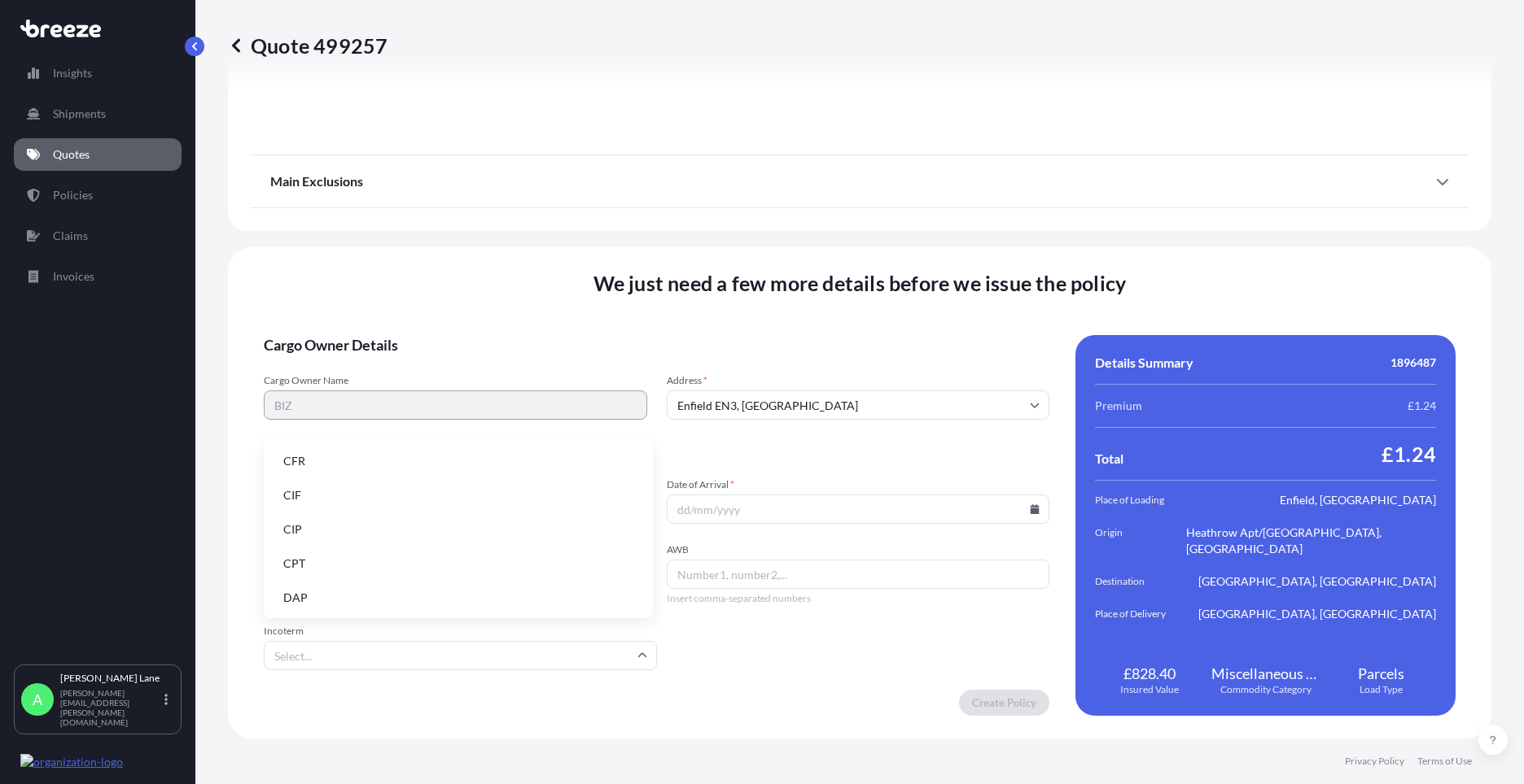
drag, startPoint x: 343, startPoint y: 597, endPoint x: 802, endPoint y: 540, distance: 462.5
click at [345, 594] on li "DAP" at bounding box center [458, 598] width 376 height 31
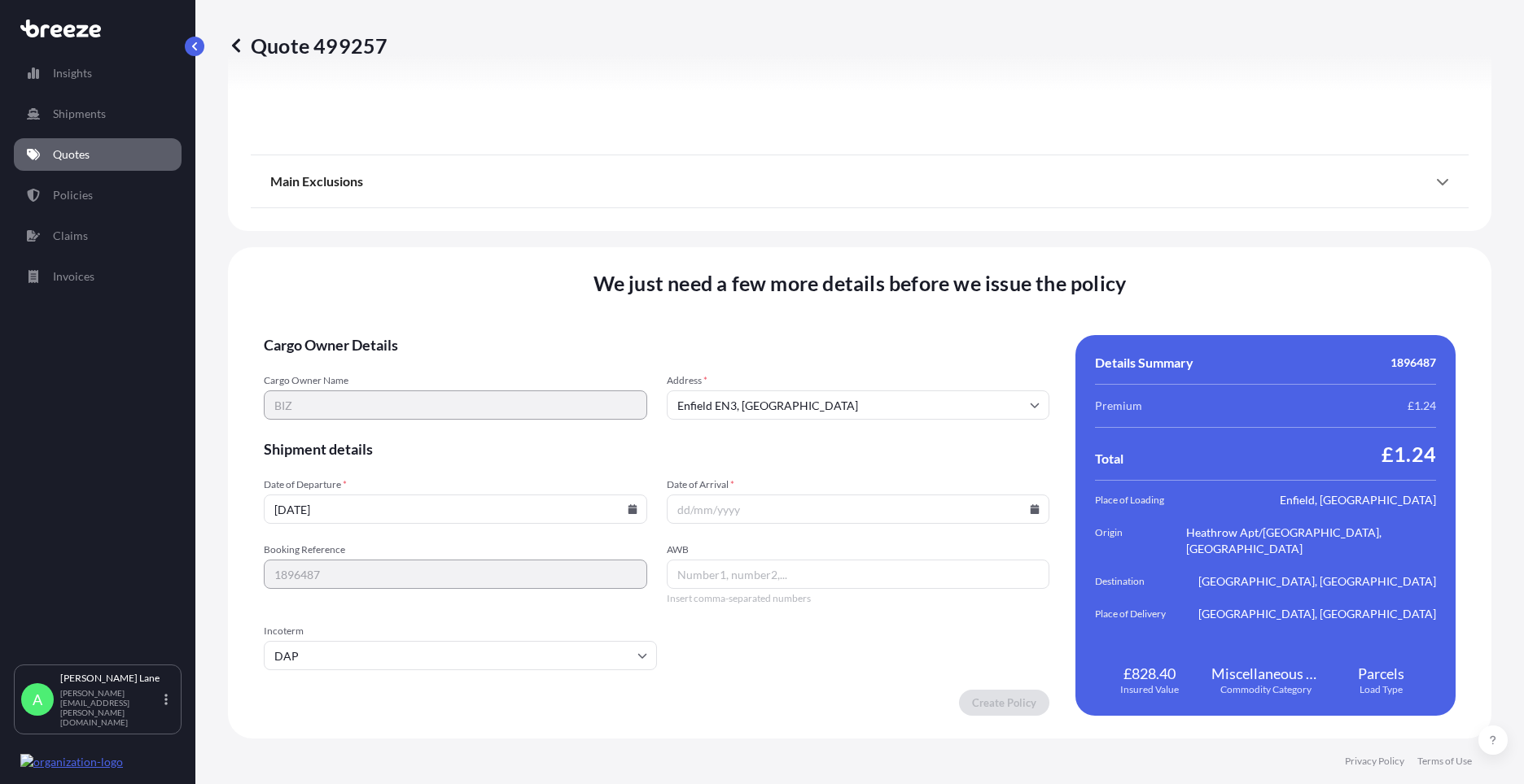
click at [1030, 504] on input "Date of Arrival *" at bounding box center [858, 509] width 384 height 29
click at [1031, 504] on icon at bounding box center [1035, 509] width 10 height 10
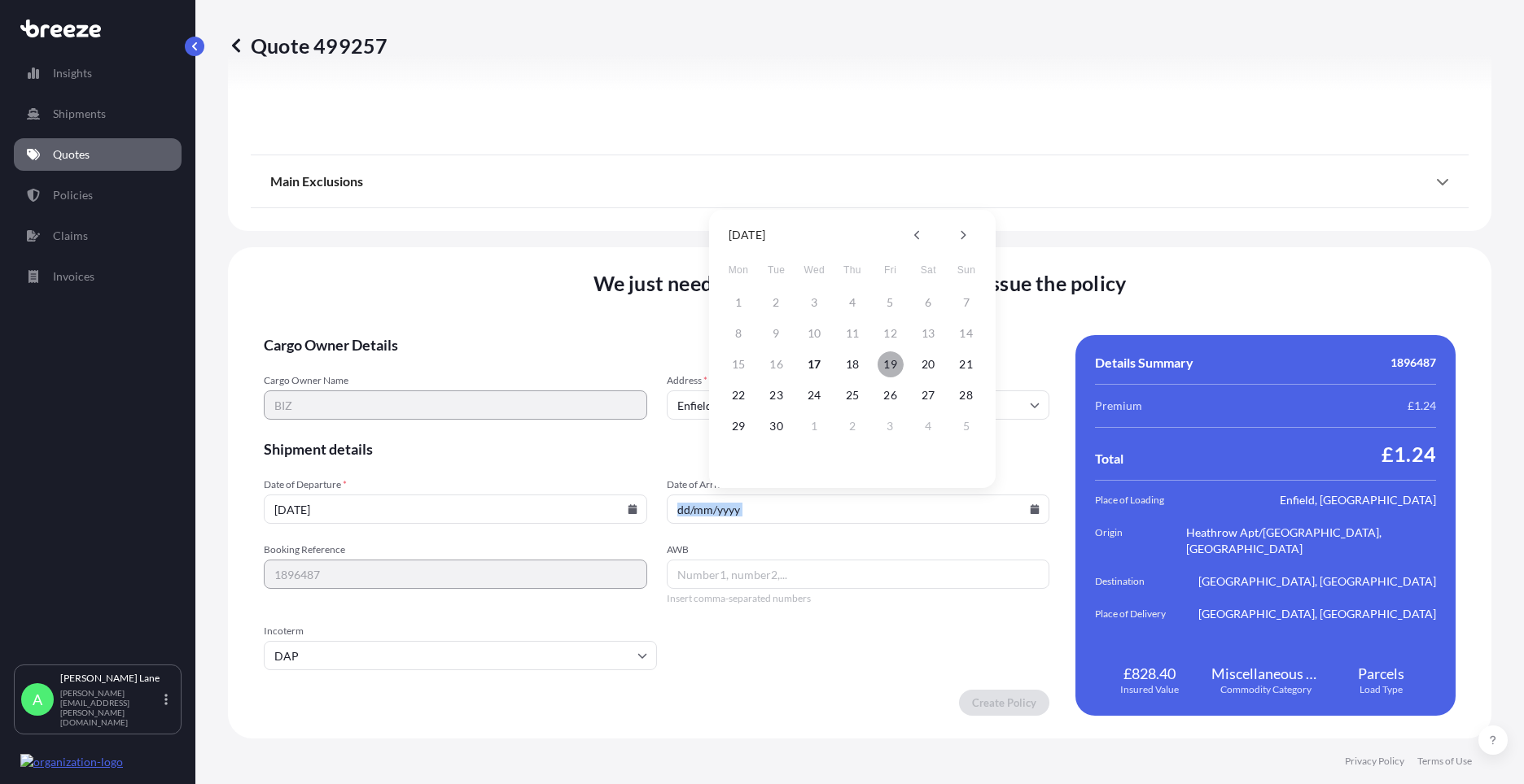
drag, startPoint x: 895, startPoint y: 365, endPoint x: 709, endPoint y: 580, distance: 284.3
click at [892, 365] on button "19" at bounding box center [891, 365] width 26 height 26
type input "[DATE]"
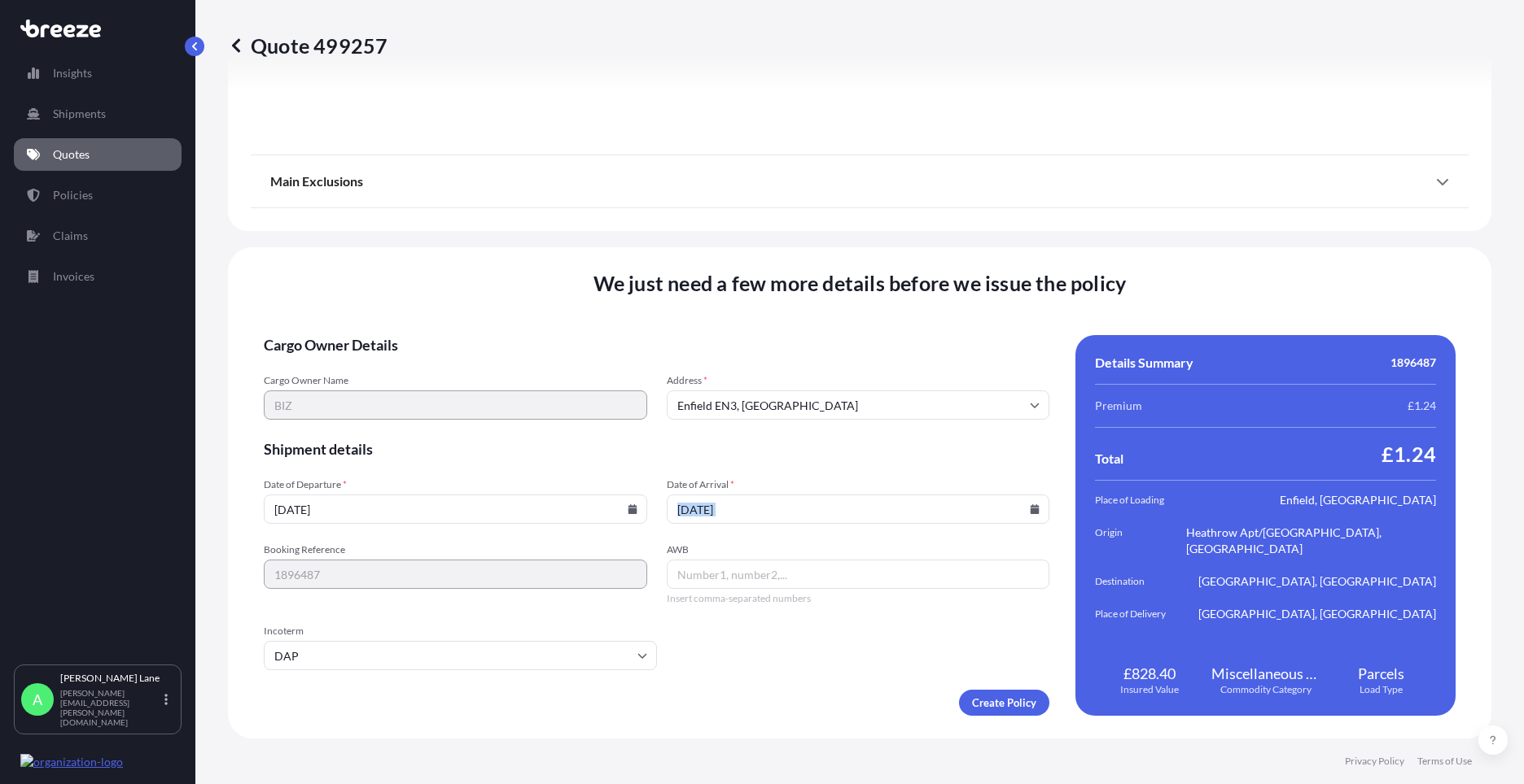
click at [708, 586] on input "AWB" at bounding box center [858, 575] width 384 height 29
paste input "1ZW074F30423493963"
type input "1ZW074F30423493963"
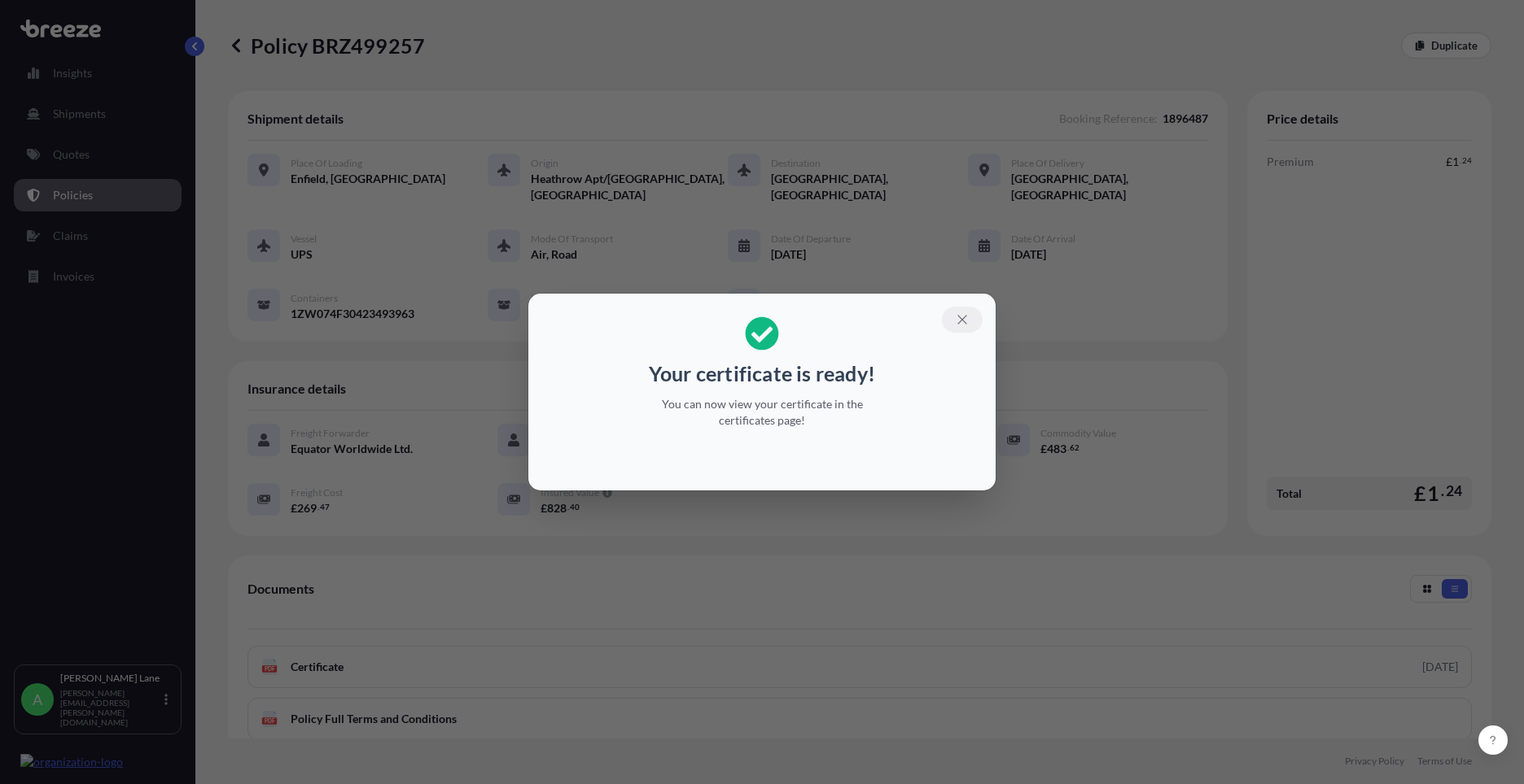
click at [968, 316] on icon "button" at bounding box center [962, 320] width 15 height 15
